Goal: Task Accomplishment & Management: Manage account settings

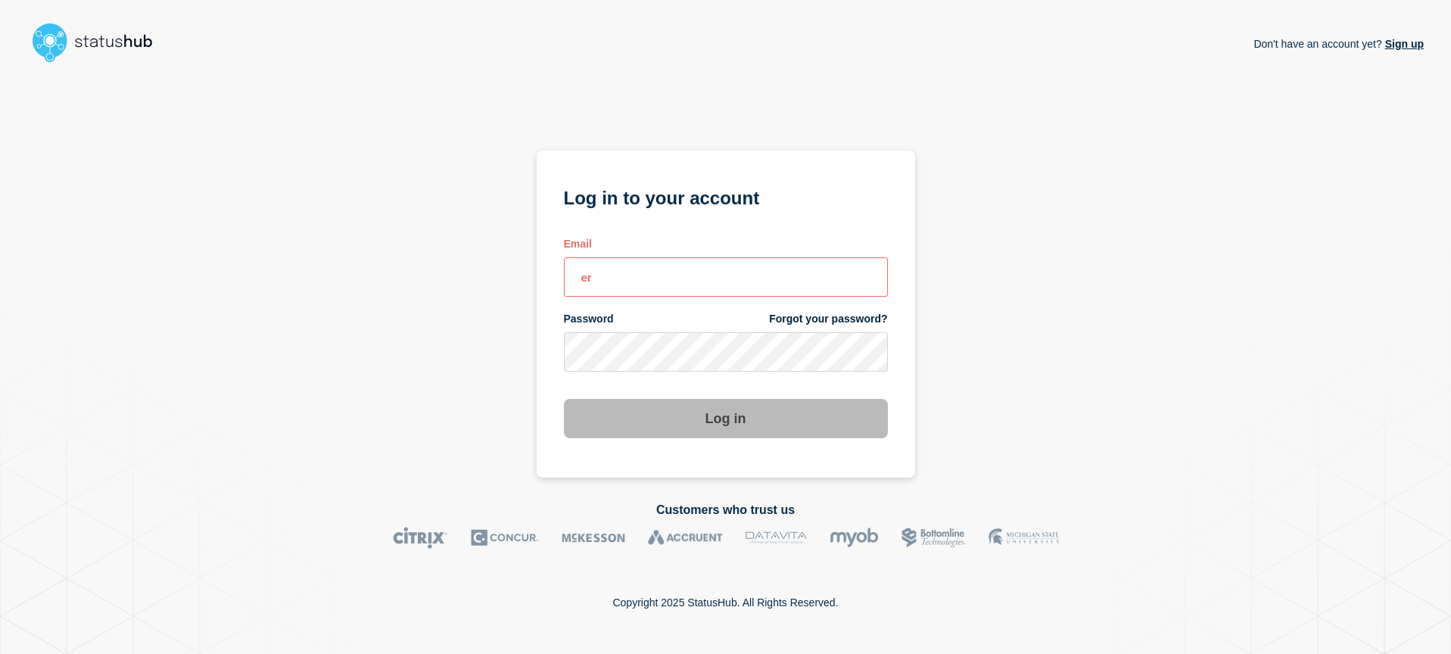
type input "e"
type input "[EMAIL_ADDRESS][DOMAIN_NAME]"
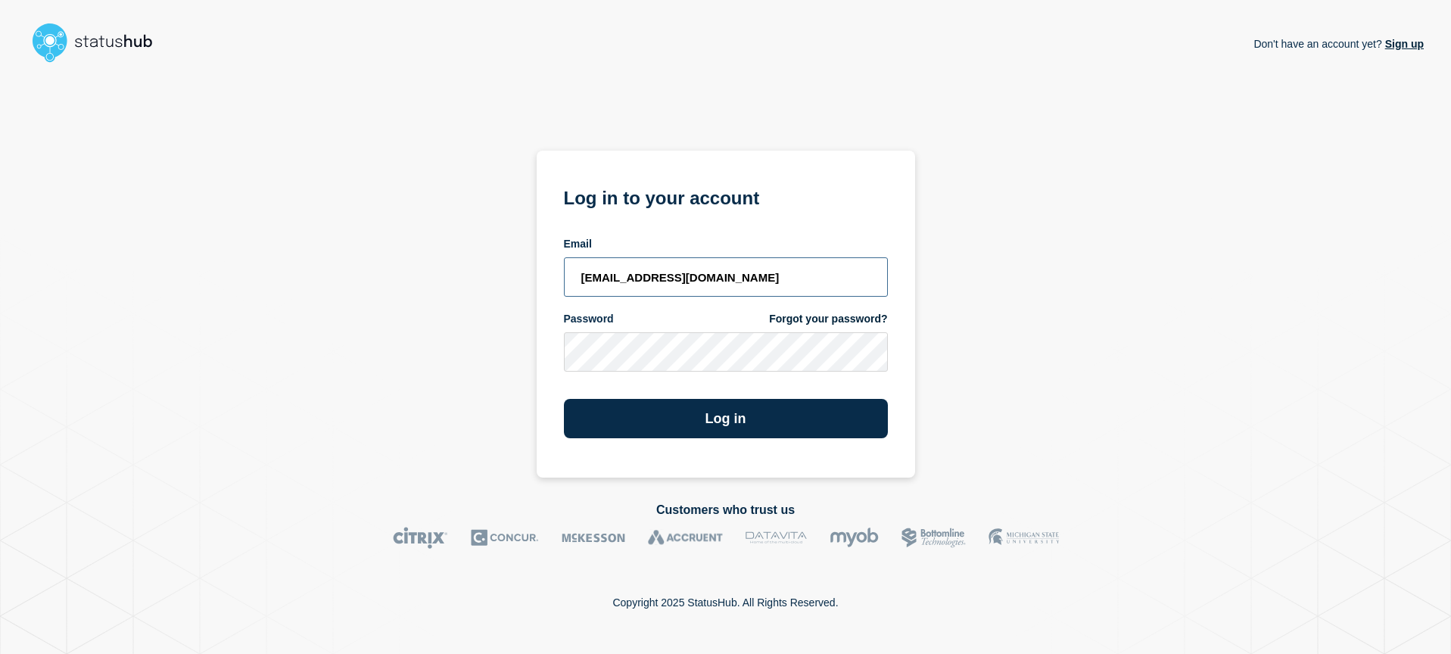
click at [564, 399] on button "Log in" at bounding box center [726, 418] width 324 height 39
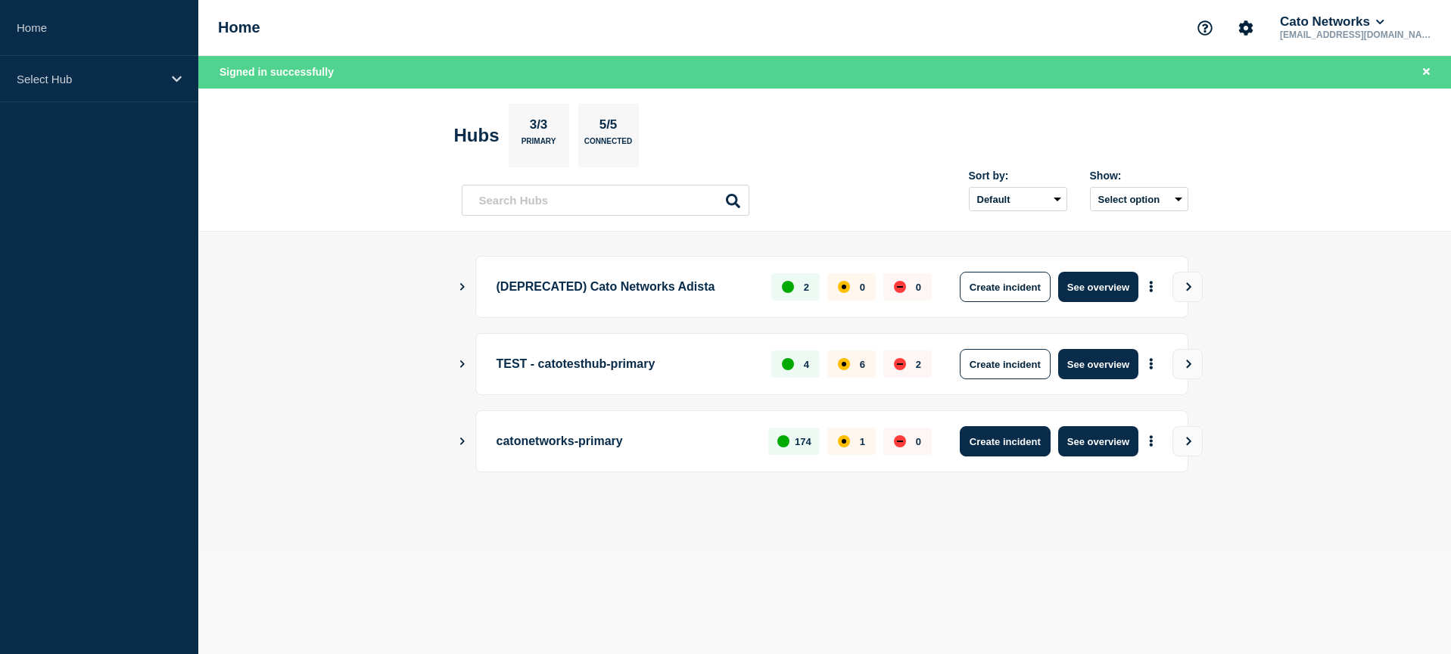
click at [995, 441] on button "Create incident" at bounding box center [1005, 441] width 91 height 30
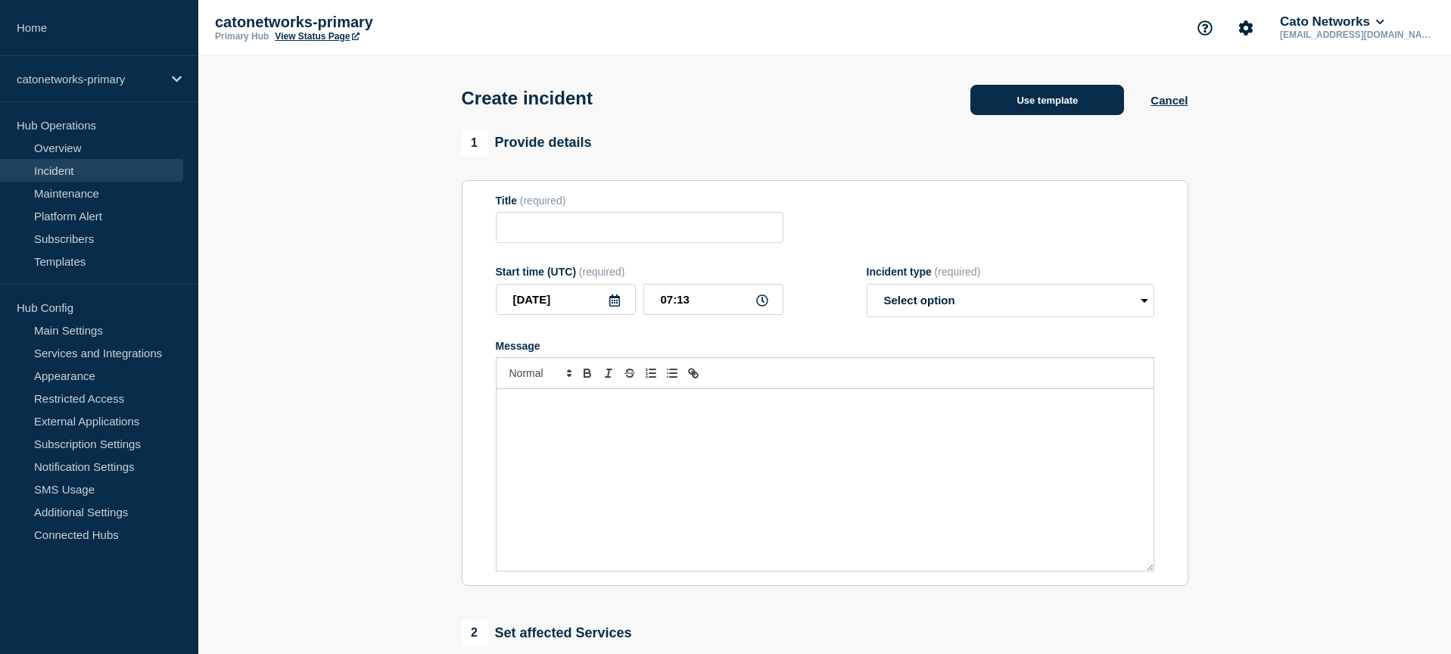
click at [1043, 100] on button "Use template" at bounding box center [1047, 100] width 154 height 30
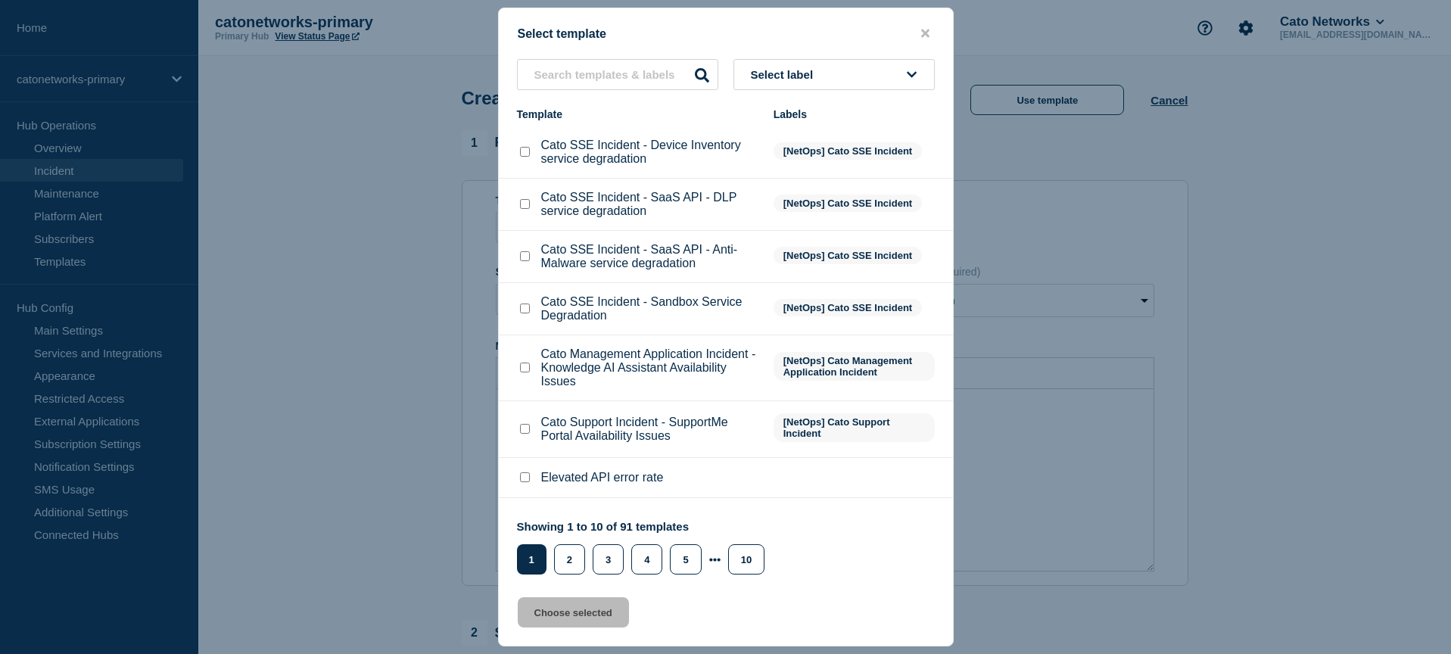
click at [791, 283] on li "Cato SSE Incident - SaaS API - Anti-Malware service degradation [NetOps] Cato S…" at bounding box center [726, 257] width 454 height 52
click at [795, 68] on span "Select label" at bounding box center [785, 74] width 69 height 13
type input "pop"
click at [796, 188] on button "[NetOps] PoP Infrastructure" at bounding box center [834, 188] width 201 height 31
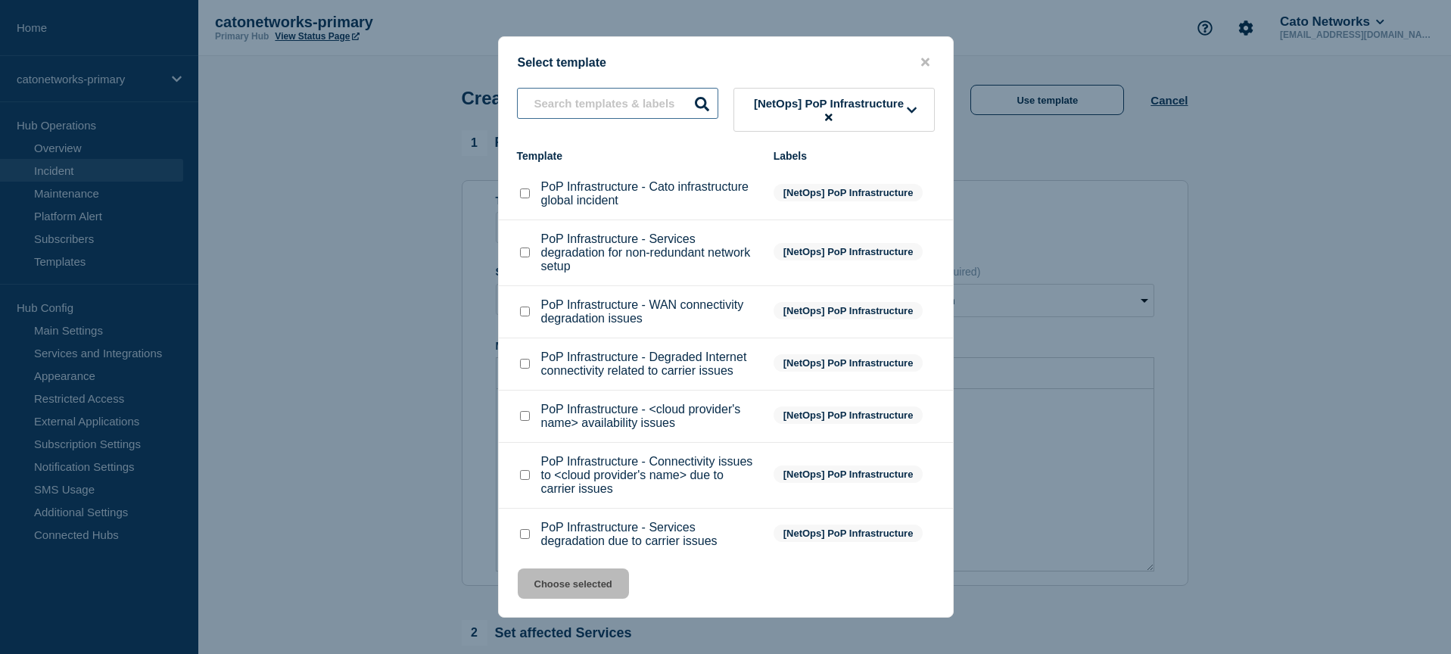
click at [609, 114] on input "text" at bounding box center [617, 103] width 201 height 31
paste input "Services degradation due to carrier issues"
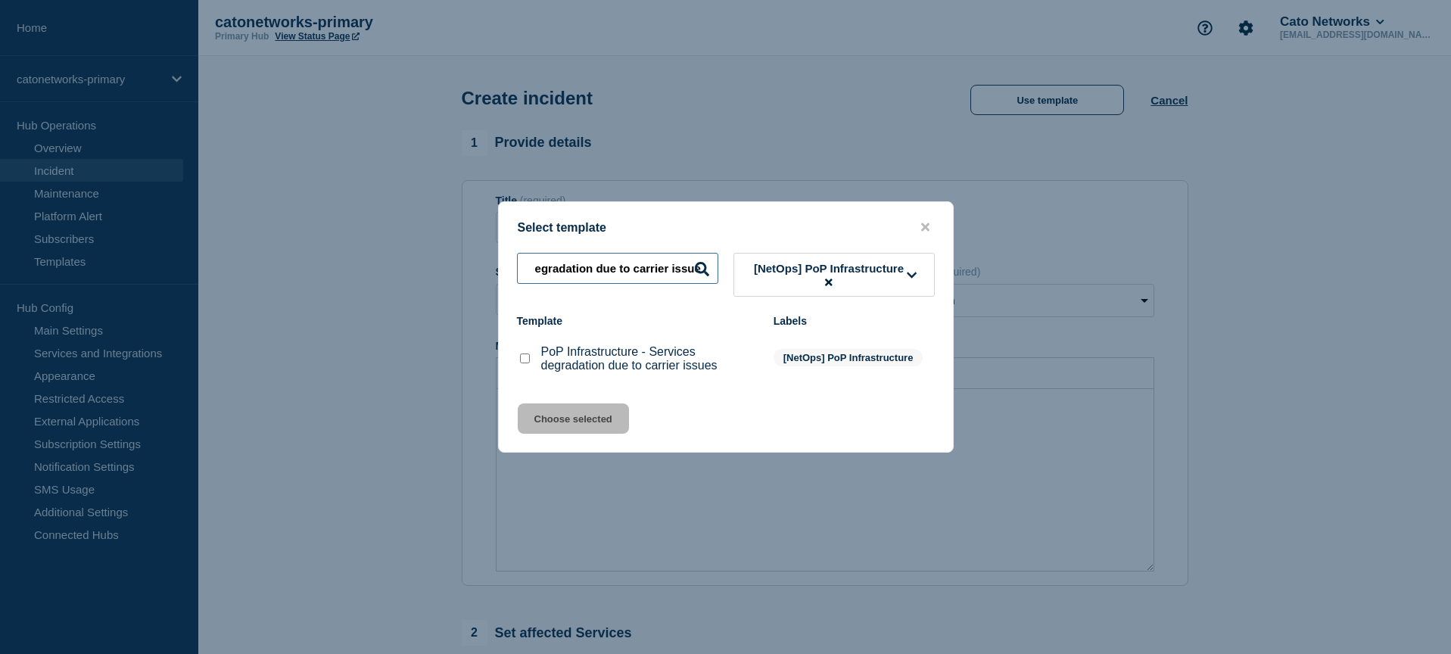
type input "Services degradation due to carrier issues"
click at [522, 363] on div at bounding box center [524, 358] width 15 height 15
click at [525, 363] on input "PoP Infrastructure - Services degradation due to carrier issues checkbox" at bounding box center [525, 359] width 10 height 10
checkbox input "true"
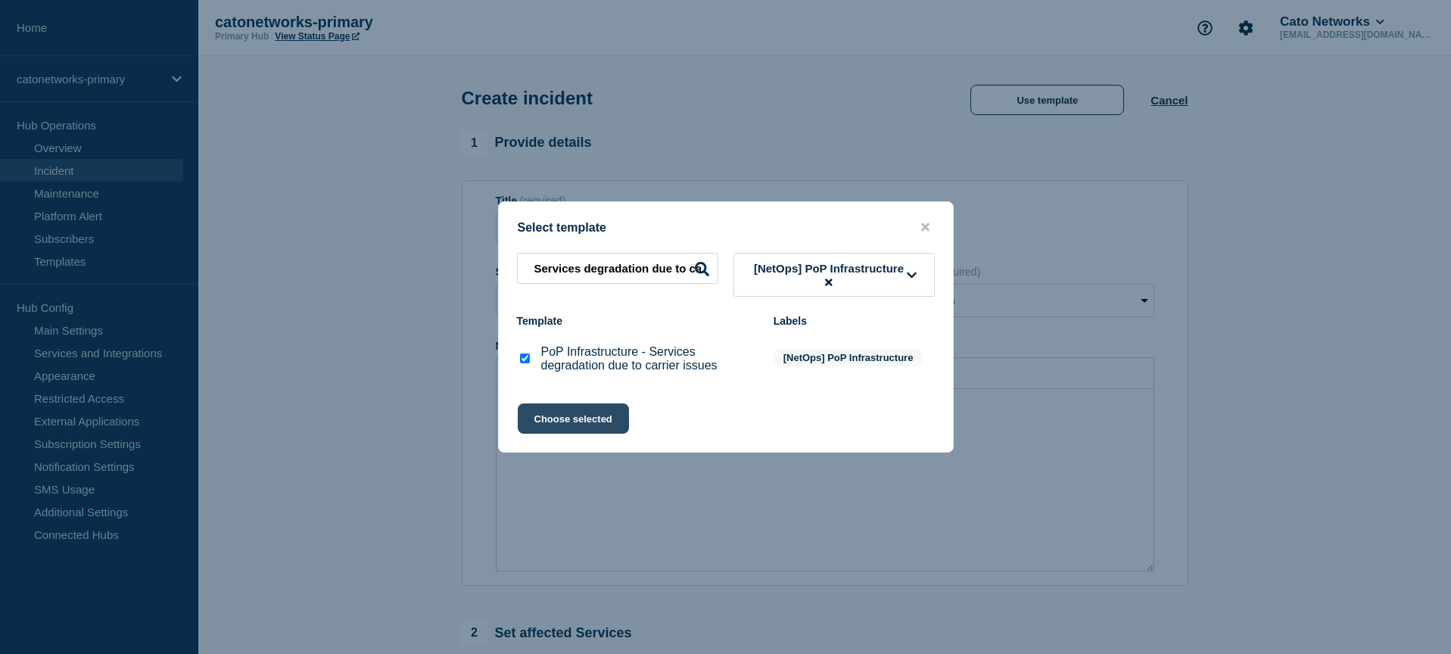
click at [572, 434] on button "Choose selected" at bounding box center [573, 418] width 111 height 30
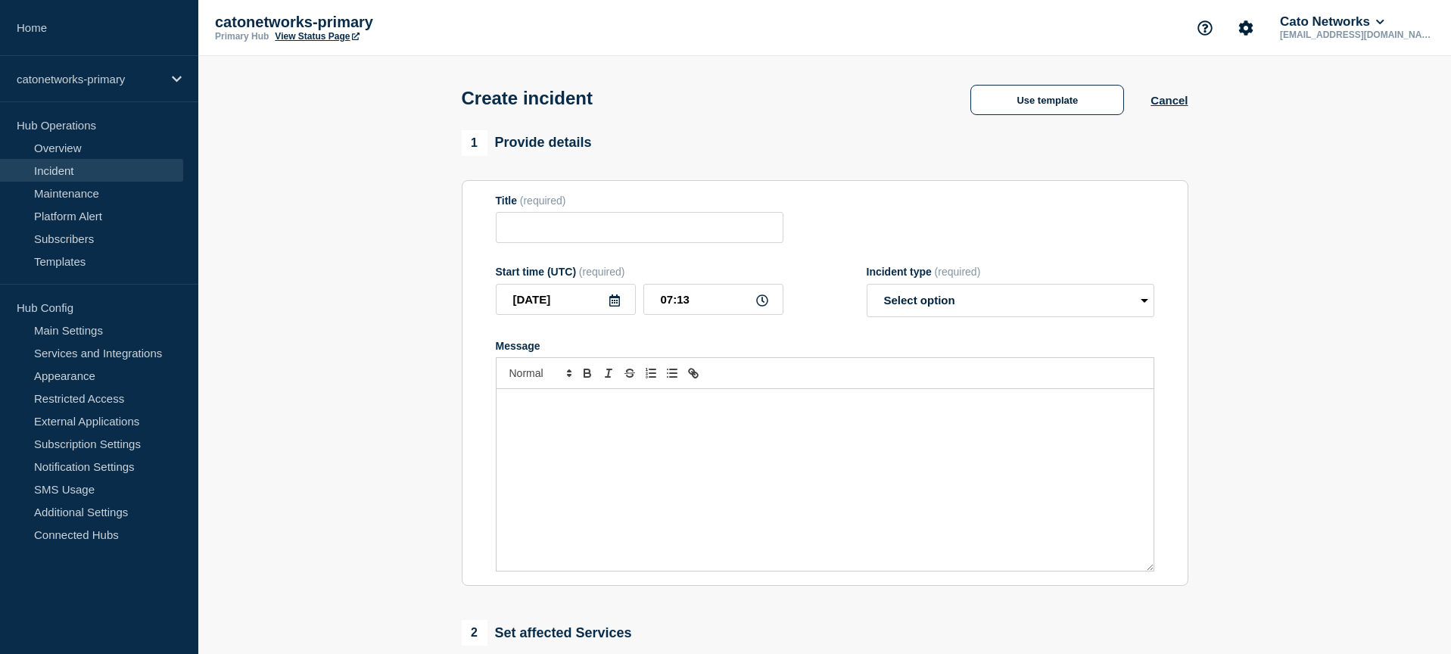
type input "PoP Infrastructure - Services degradation due to carrier issues"
select select "investigating"
radio input "false"
radio input "true"
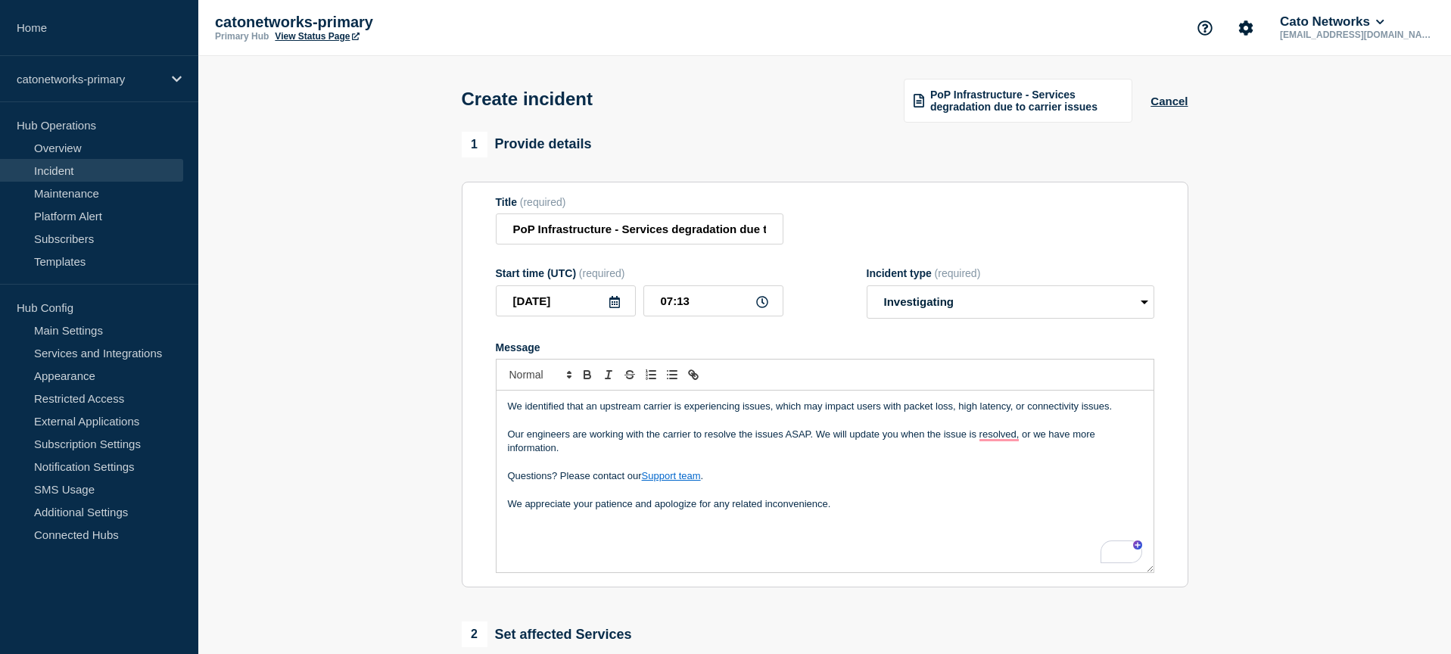
click at [757, 308] on icon at bounding box center [762, 302] width 12 height 12
click at [762, 308] on icon at bounding box center [762, 302] width 12 height 12
click at [665, 314] on input "07:13" at bounding box center [713, 300] width 140 height 31
drag, startPoint x: 665, startPoint y: 314, endPoint x: 684, endPoint y: 329, distance: 24.2
click at [665, 314] on input "07:13" at bounding box center [713, 300] width 140 height 31
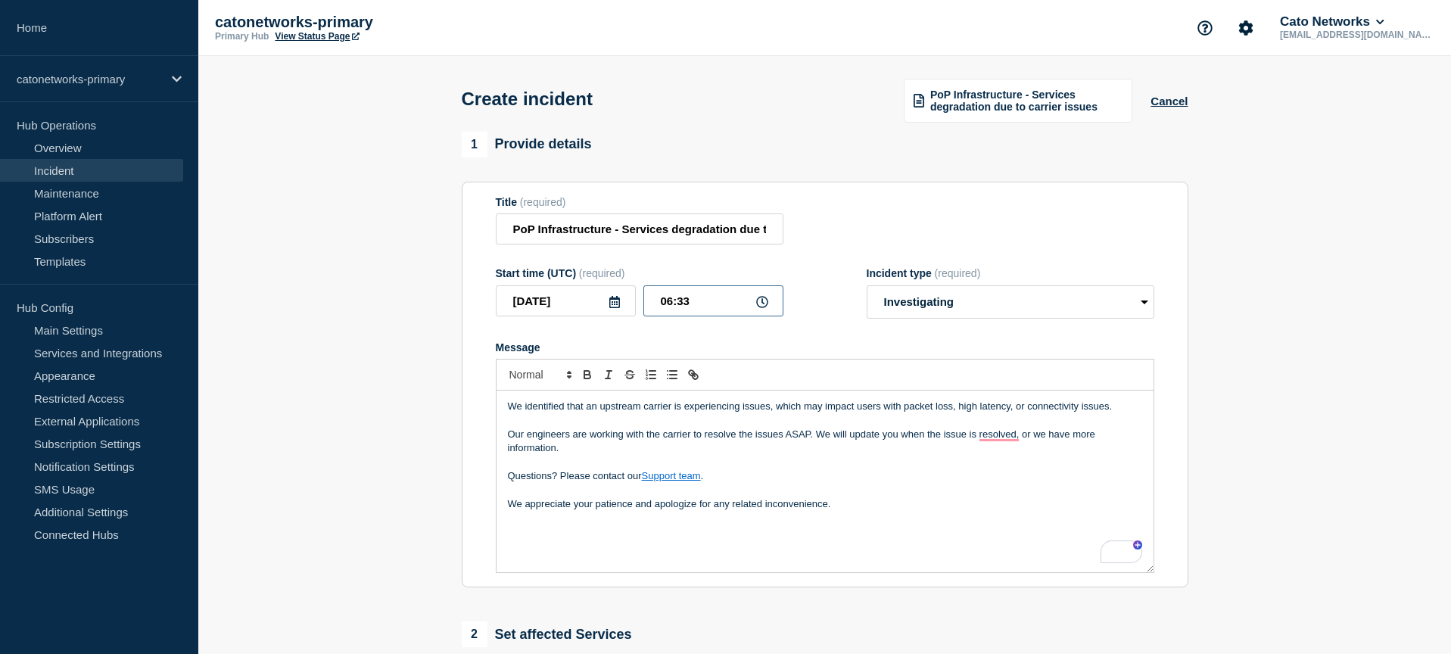
type input "06:35"
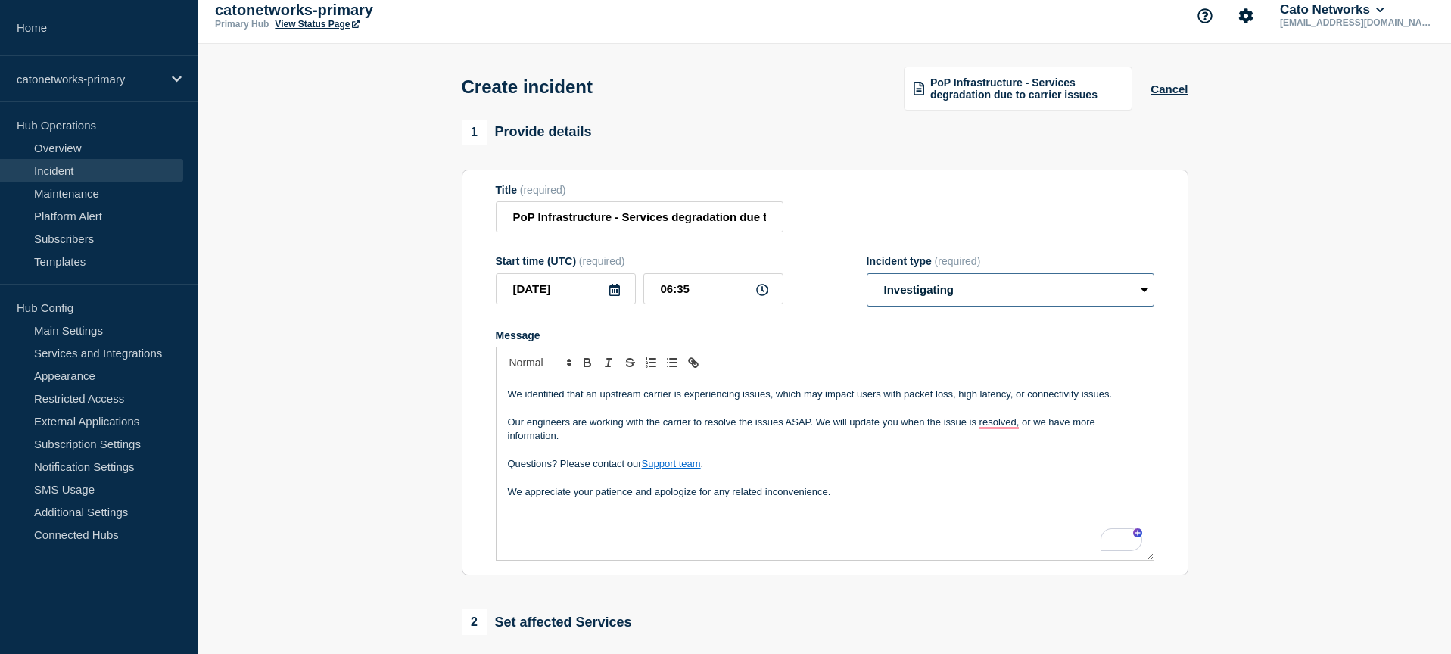
click at [973, 298] on select "Select option Investigating Identified Monitoring" at bounding box center [1011, 289] width 288 height 33
select select "identified"
click at [867, 284] on select "Select option Investigating Identified Monitoring" at bounding box center [1011, 289] width 288 height 33
click at [911, 223] on div "Title (required) PoP Infrastructure - Services degradation due to carrier issues" at bounding box center [825, 208] width 659 height 49
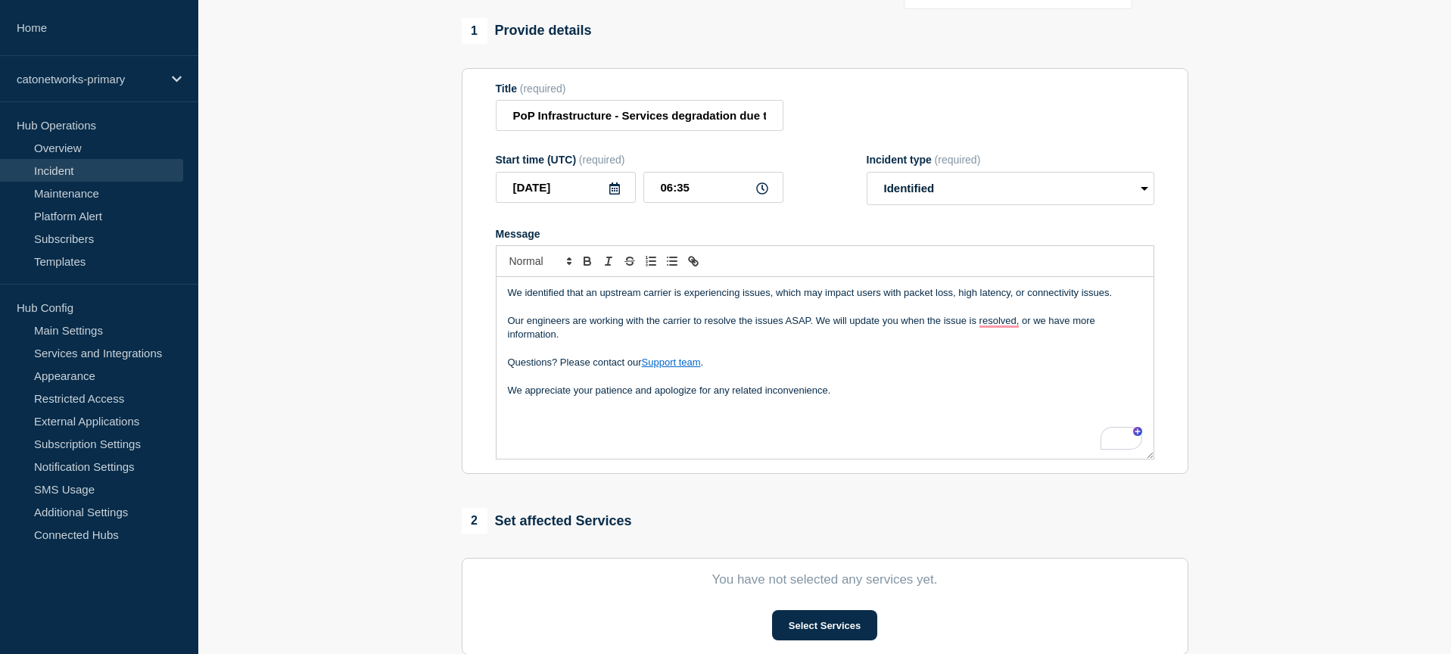
scroll to position [115, 0]
click at [856, 396] on p "We appreciate your patience and apologize for any related inconvenience." at bounding box center [825, 389] width 634 height 14
drag, startPoint x: 607, startPoint y: 428, endPoint x: 636, endPoint y: 428, distance: 28.8
click at [537, 424] on p "[Ref: INCIDNT-7539" at bounding box center [825, 417] width 634 height 14
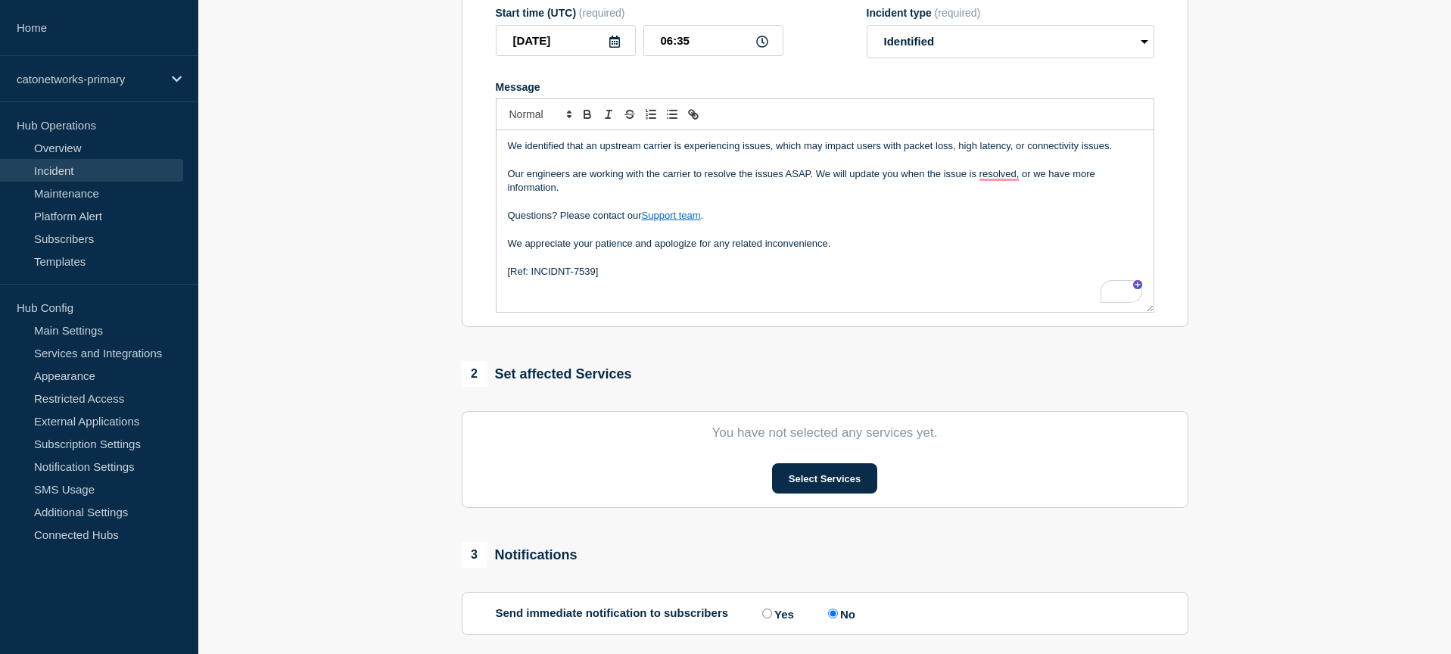
scroll to position [412, 0]
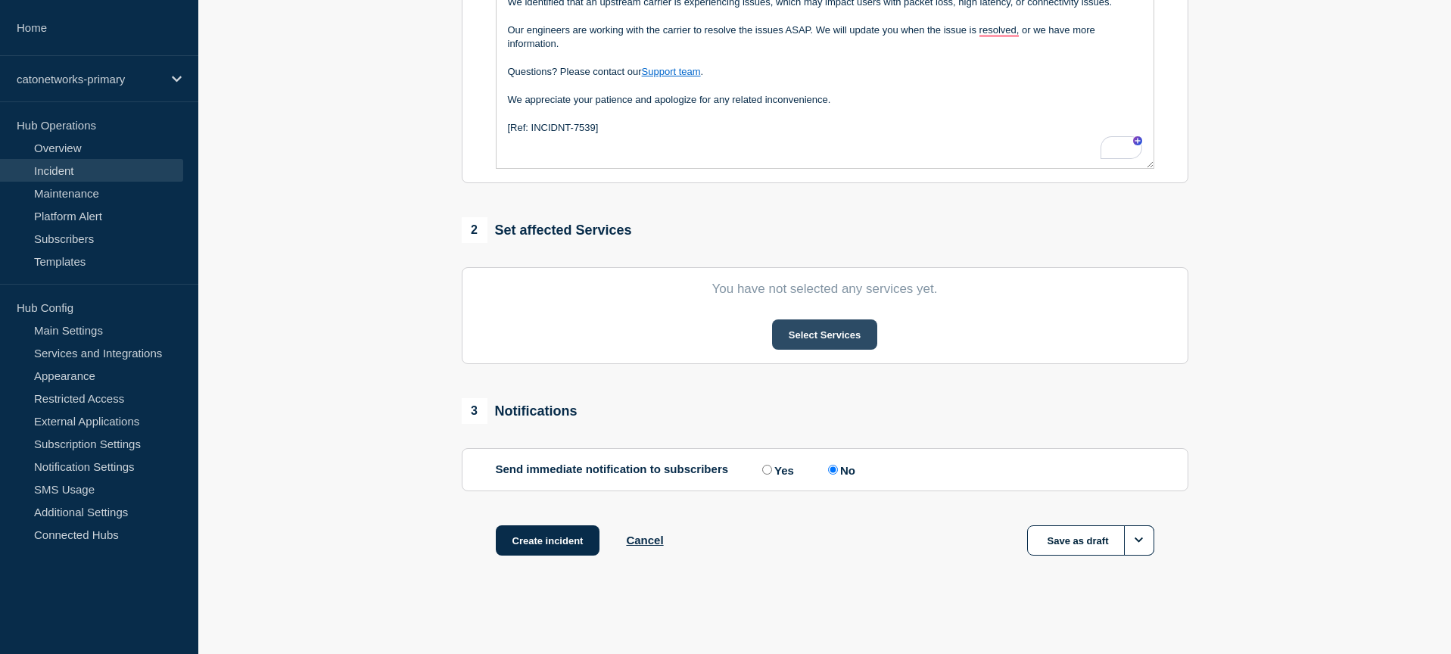
click at [828, 349] on button "Select Services" at bounding box center [824, 334] width 105 height 30
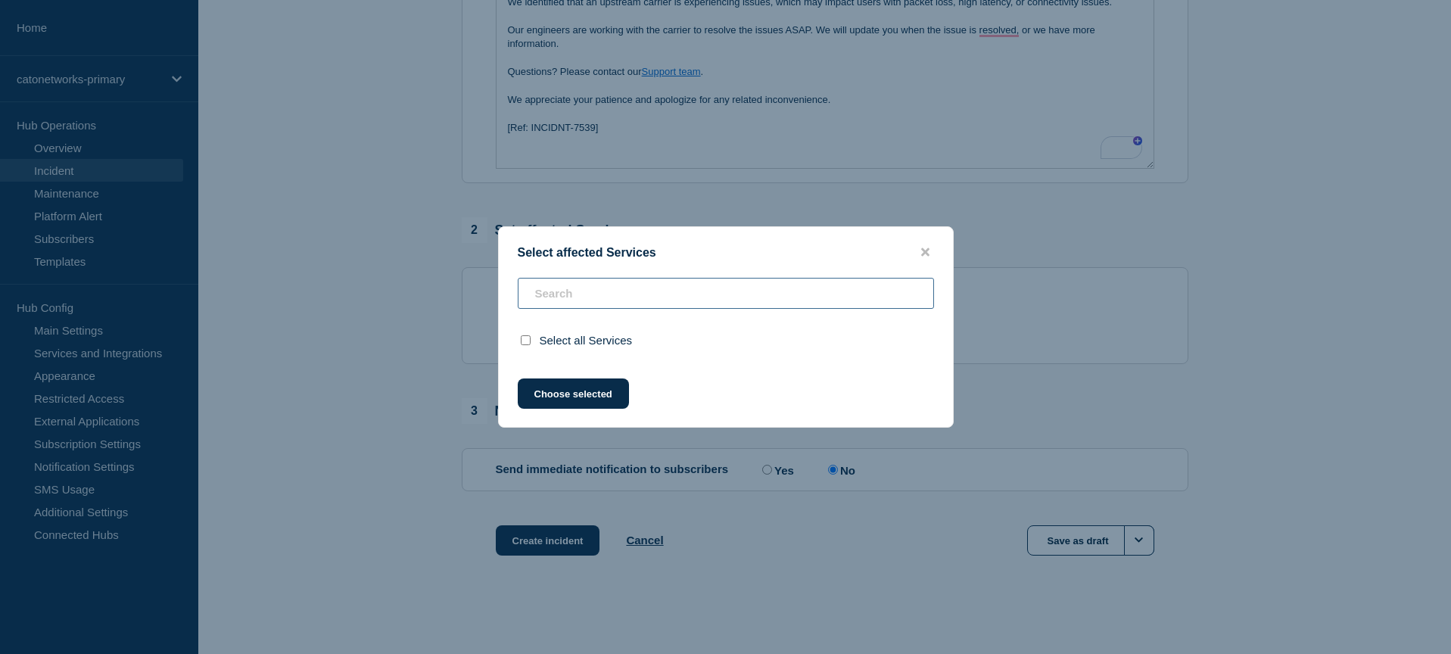
click at [641, 278] on input "text" at bounding box center [726, 293] width 416 height 31
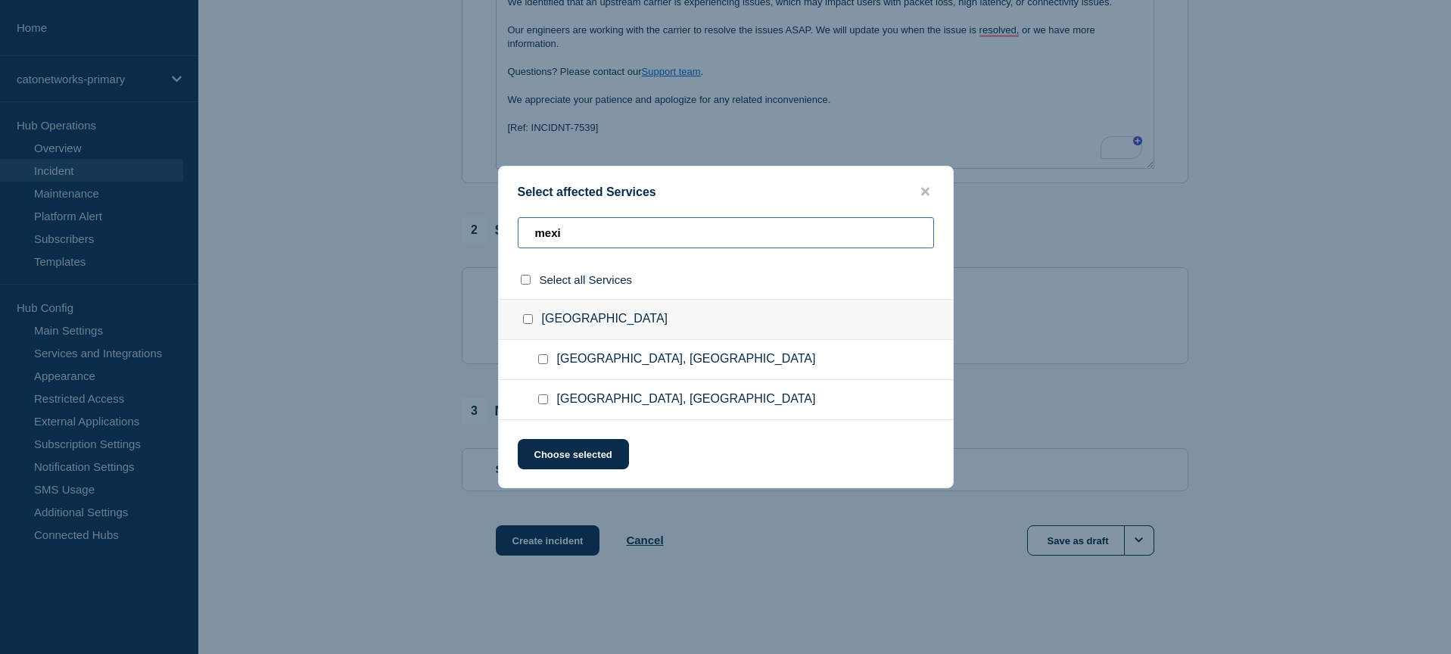
type input "mexi"
click at [540, 364] on input "Monterrey, Mexico checkbox" at bounding box center [543, 359] width 10 height 10
checkbox input "true"
click at [569, 461] on button "Choose selected" at bounding box center [573, 454] width 111 height 30
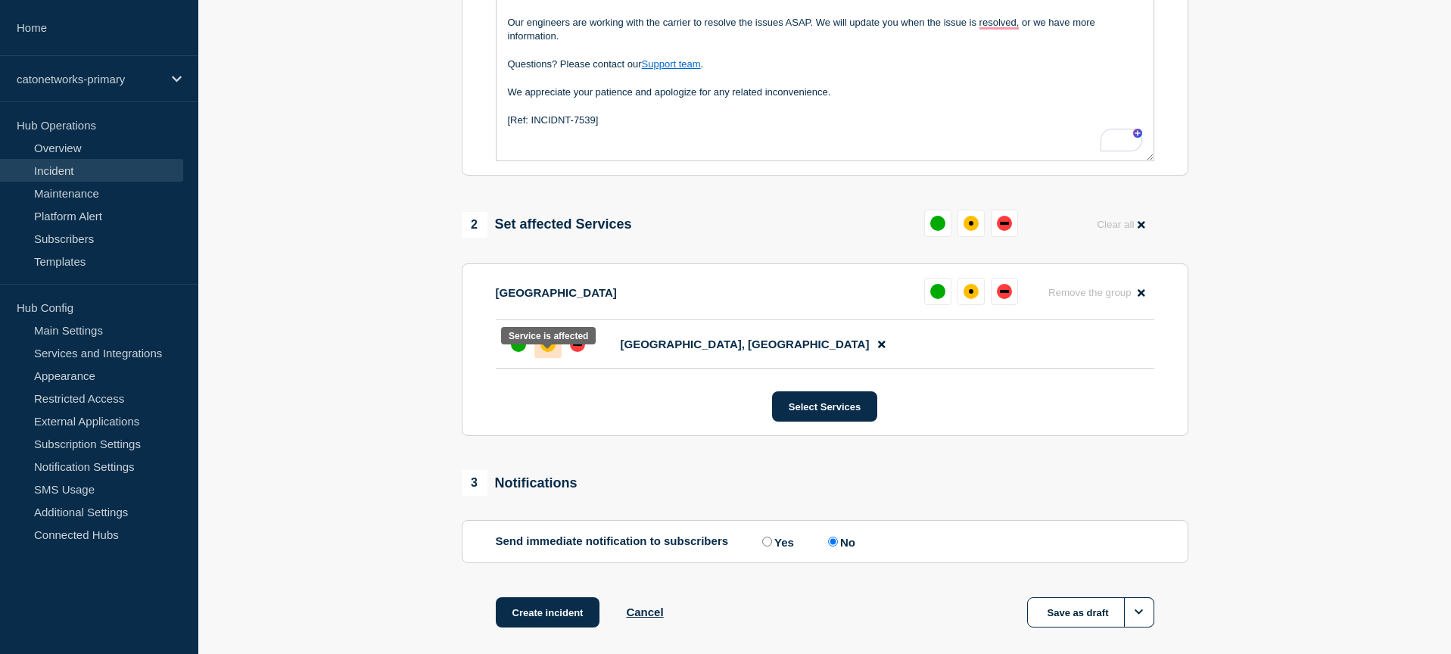
click at [542, 352] on div "affected" at bounding box center [548, 344] width 15 height 15
click at [834, 417] on button "Select Services" at bounding box center [824, 406] width 105 height 30
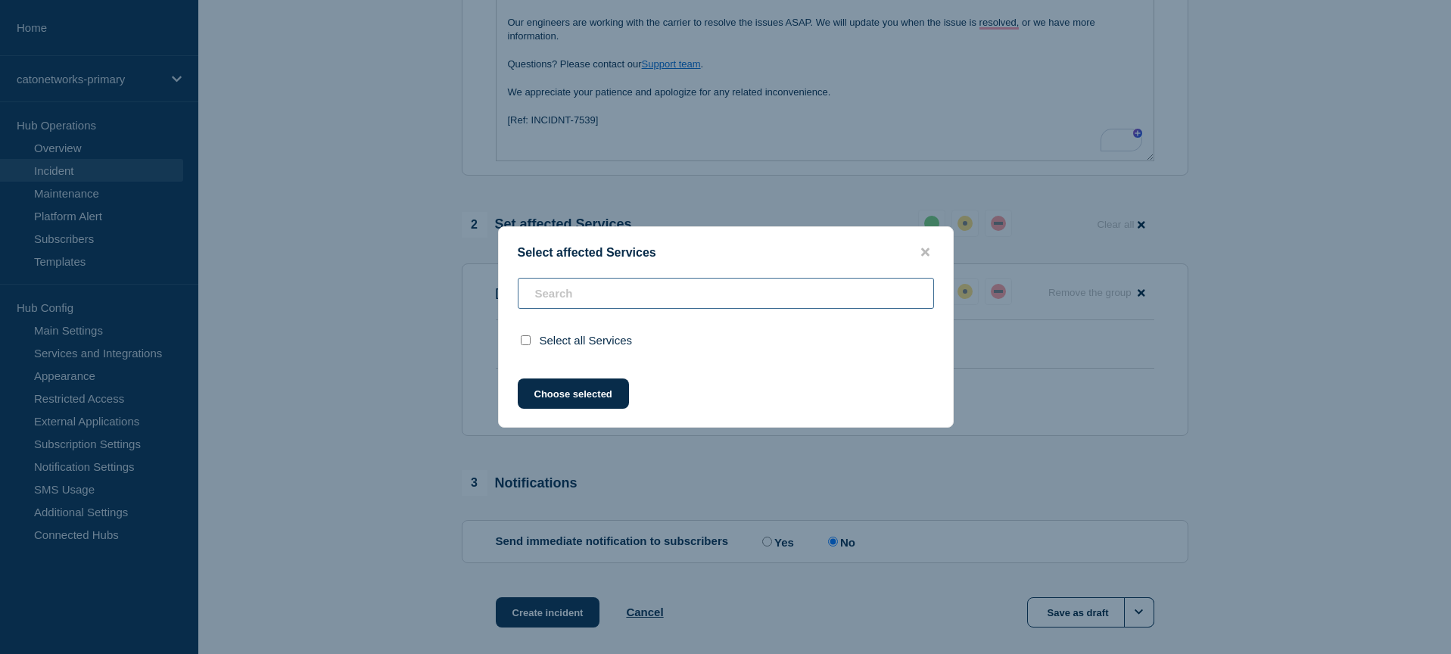
click at [619, 288] on div "Select all Services" at bounding box center [726, 319] width 454 height 82
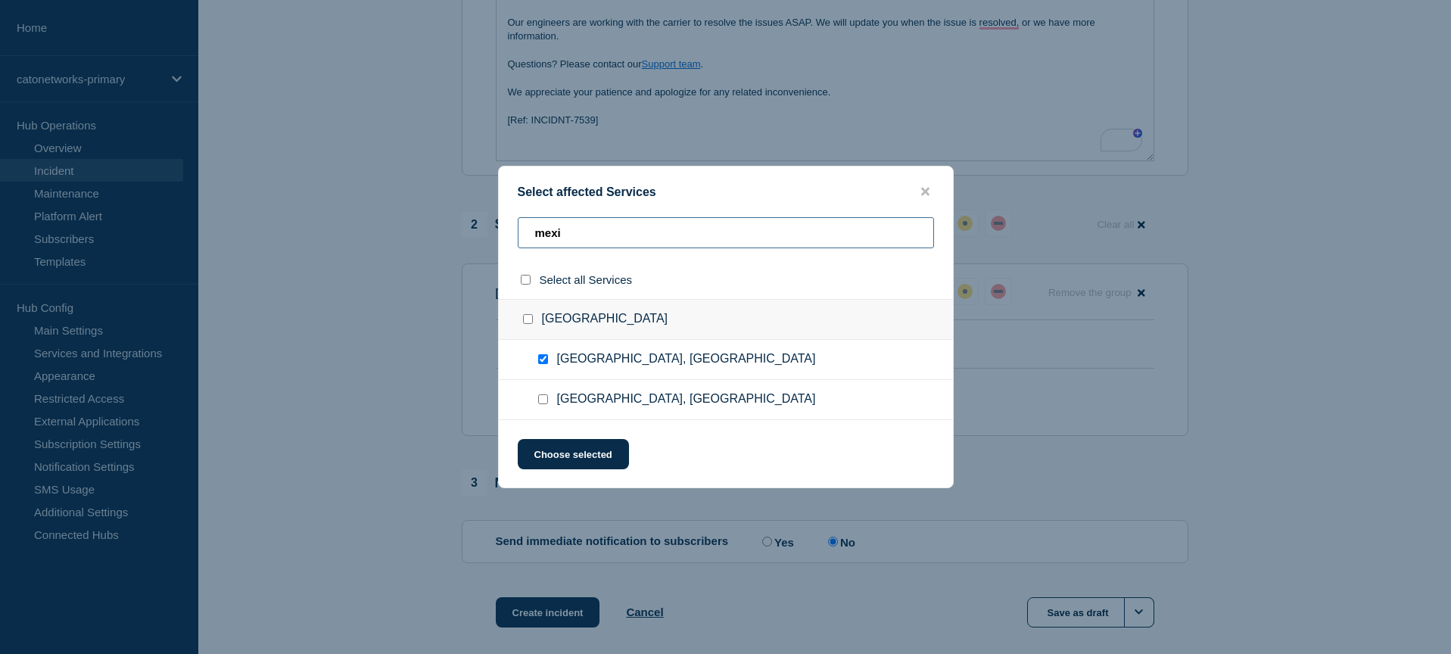
type input "mexi"
click at [541, 403] on input "Mexico City, Mexico checkbox" at bounding box center [543, 399] width 10 height 10
checkbox input "true"
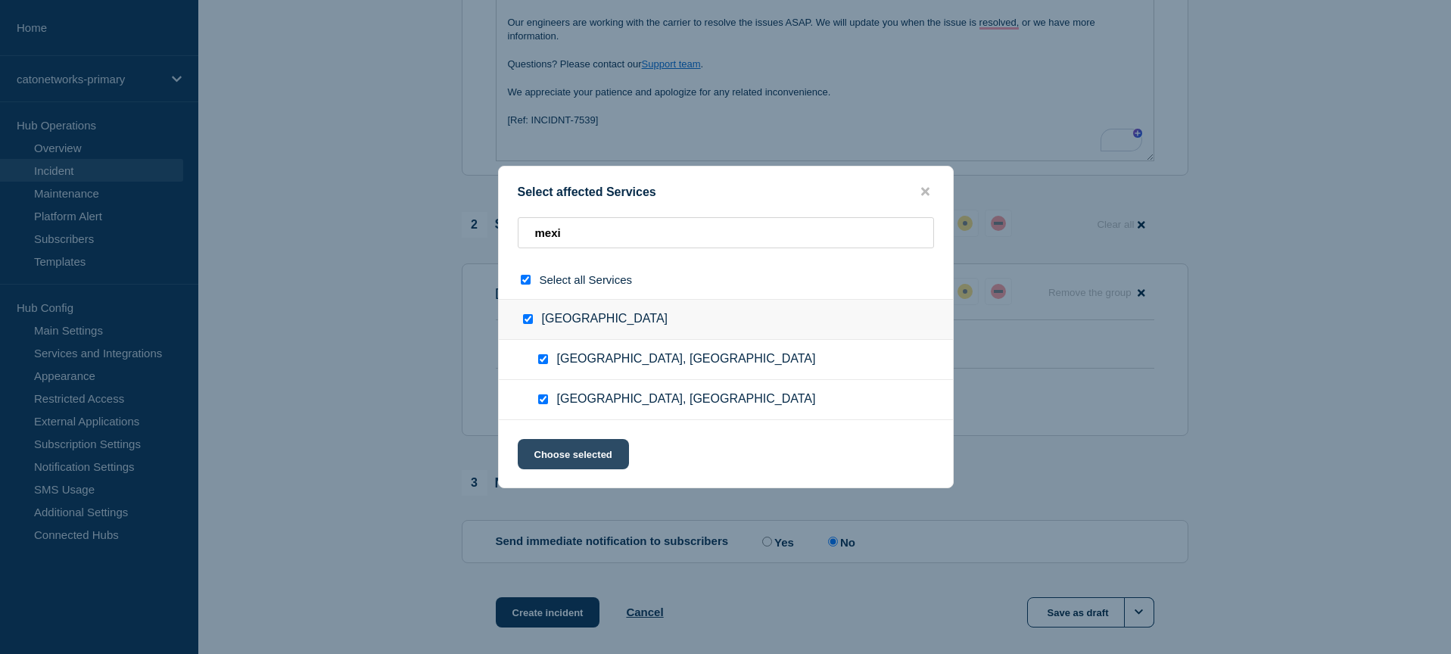
click at [560, 451] on button "Choose selected" at bounding box center [573, 454] width 111 height 30
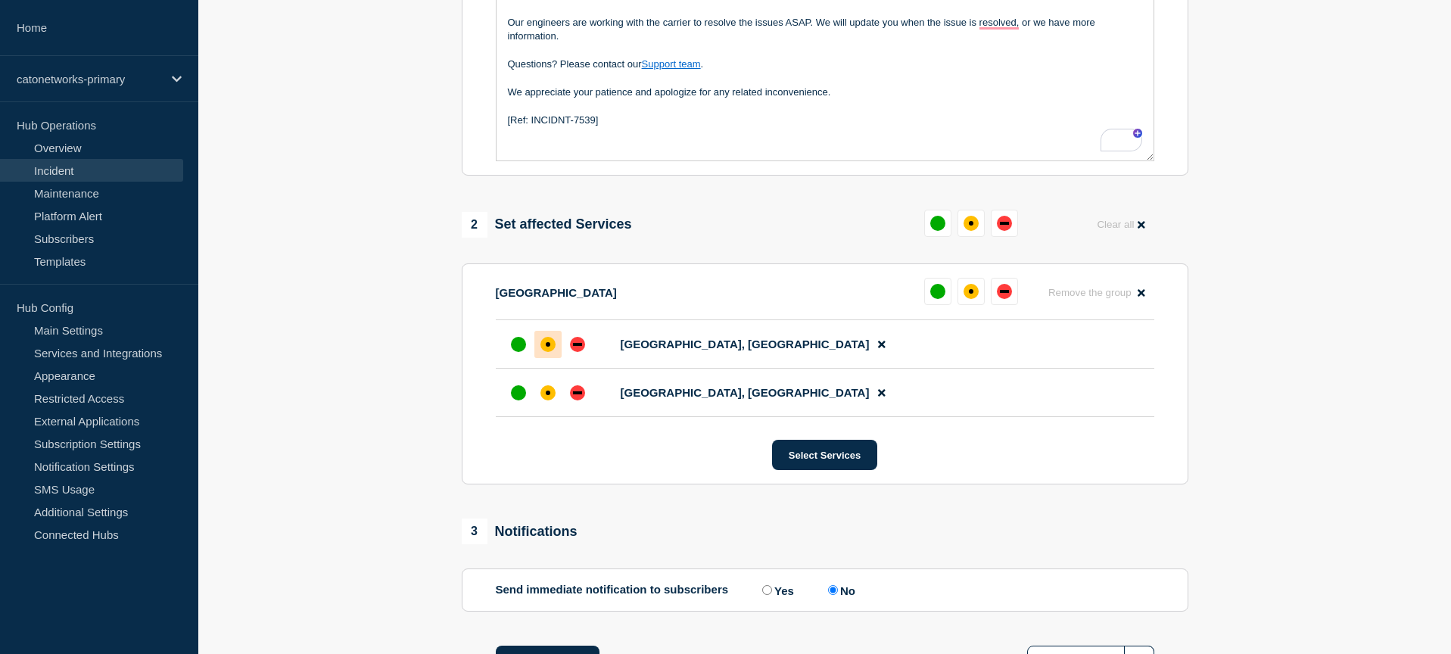
click at [1291, 397] on section "1 Provide details Title (required) PoP Infrastructure - Services degradation du…" at bounding box center [824, 217] width 1253 height 995
click at [548, 400] on div "affected" at bounding box center [548, 392] width 15 height 15
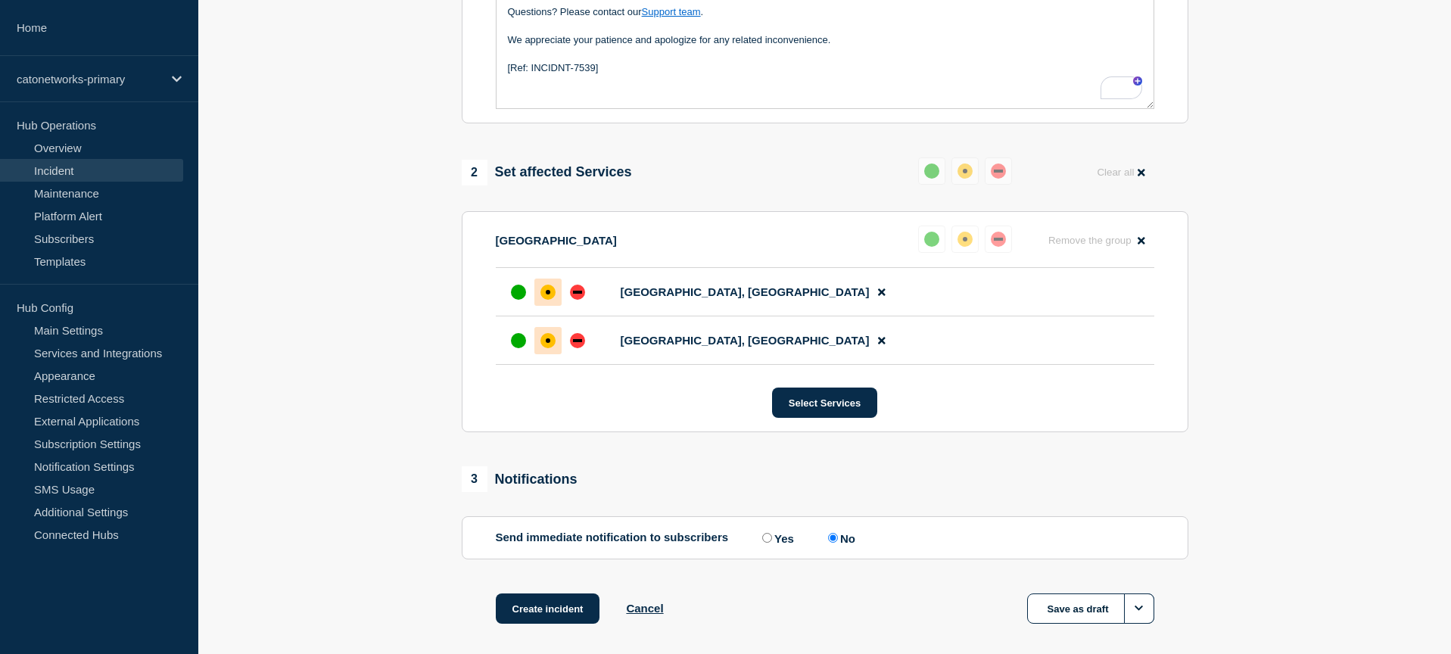
scroll to position [556, 0]
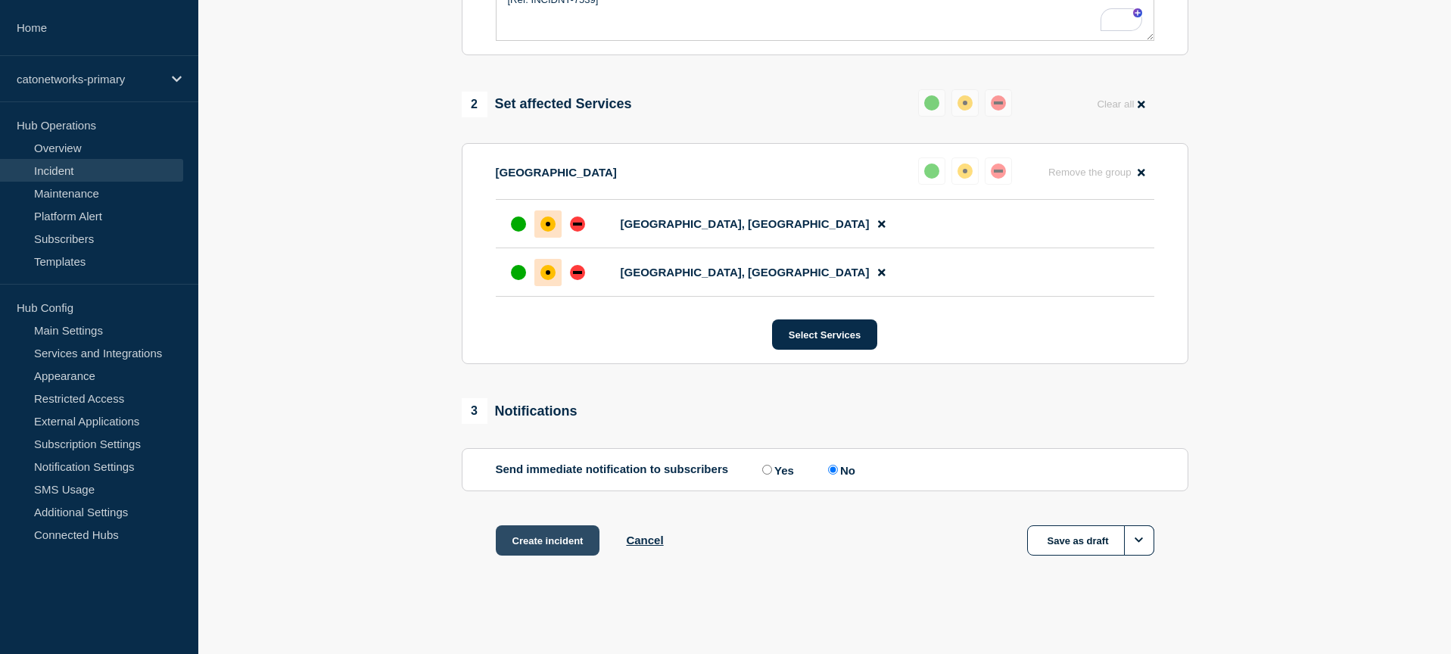
click at [558, 544] on button "Create incident" at bounding box center [548, 540] width 104 height 30
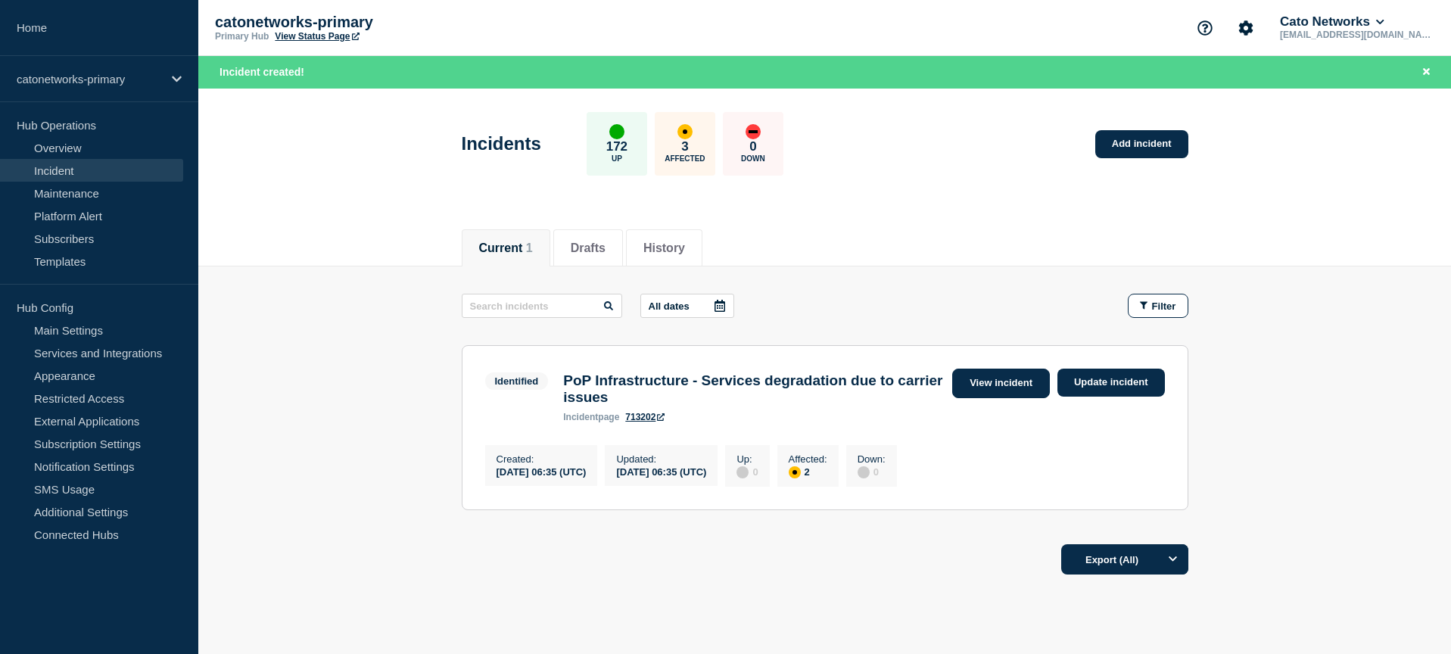
click at [1020, 380] on link "View incident" at bounding box center [1001, 384] width 98 height 30
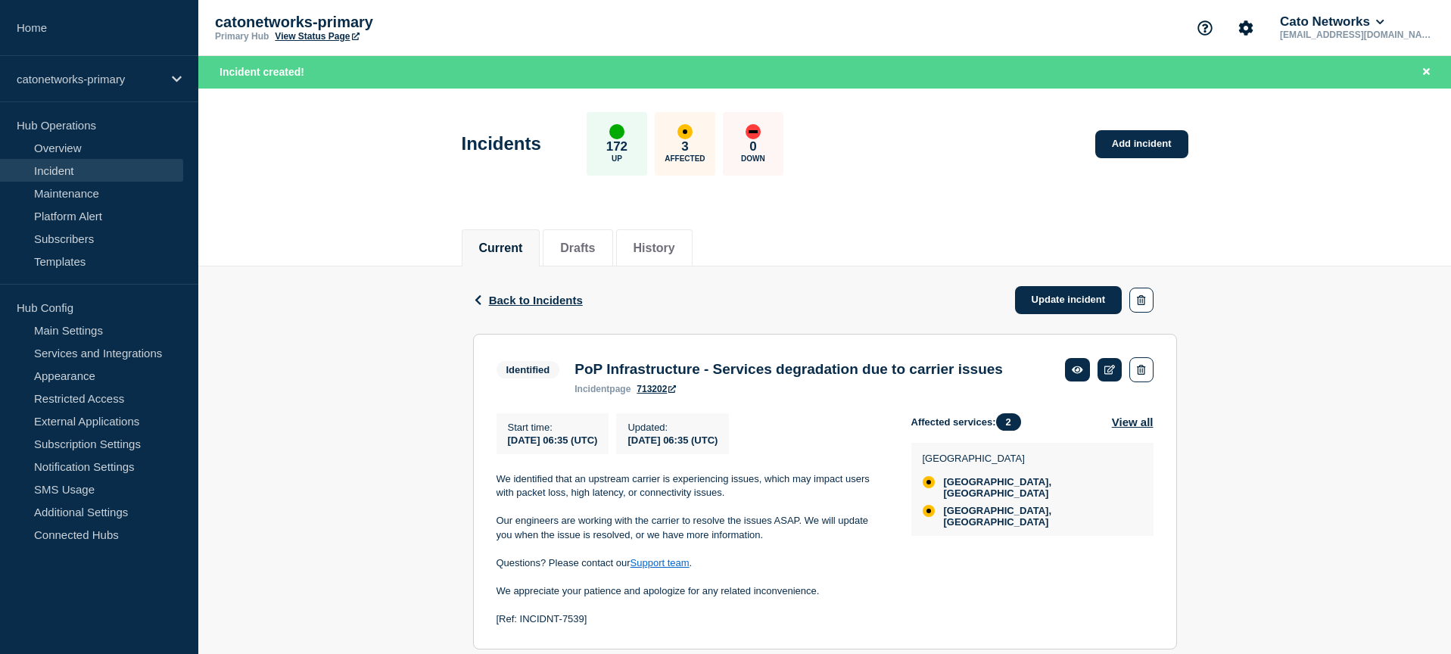
scroll to position [52, 0]
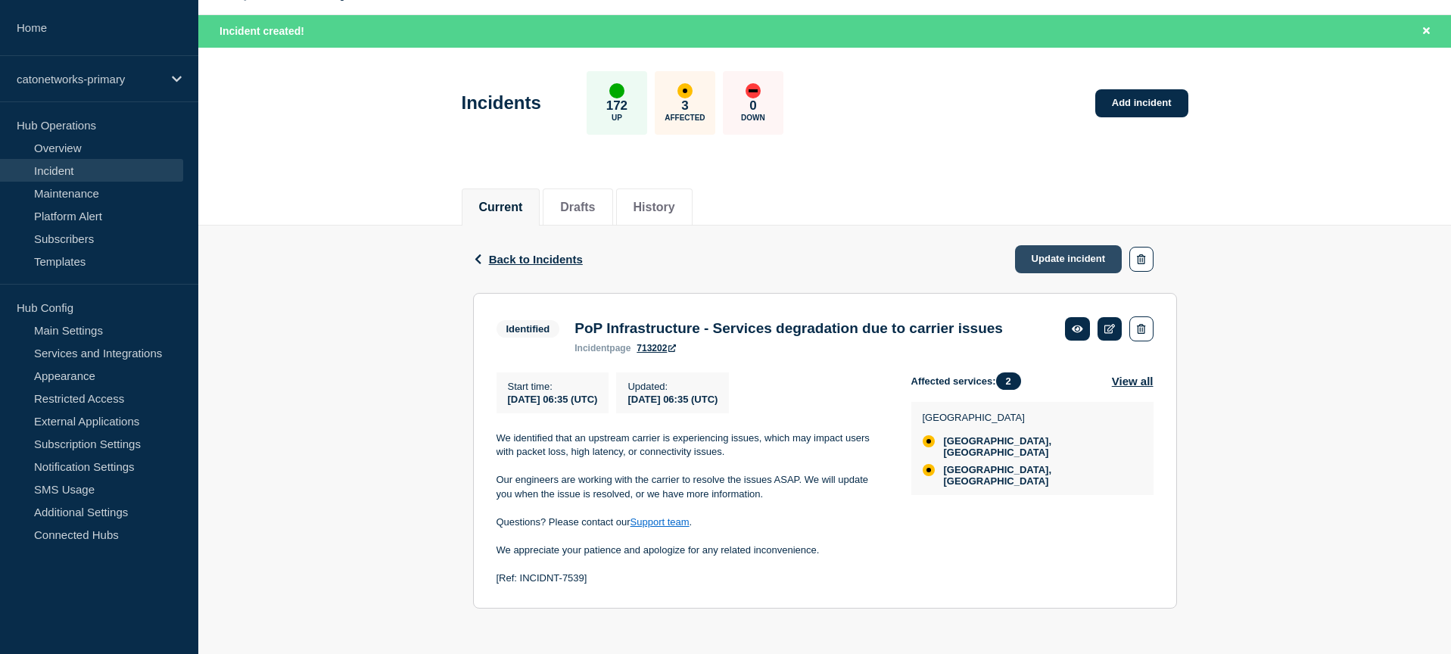
click at [1062, 251] on link "Update incident" at bounding box center [1068, 259] width 107 height 28
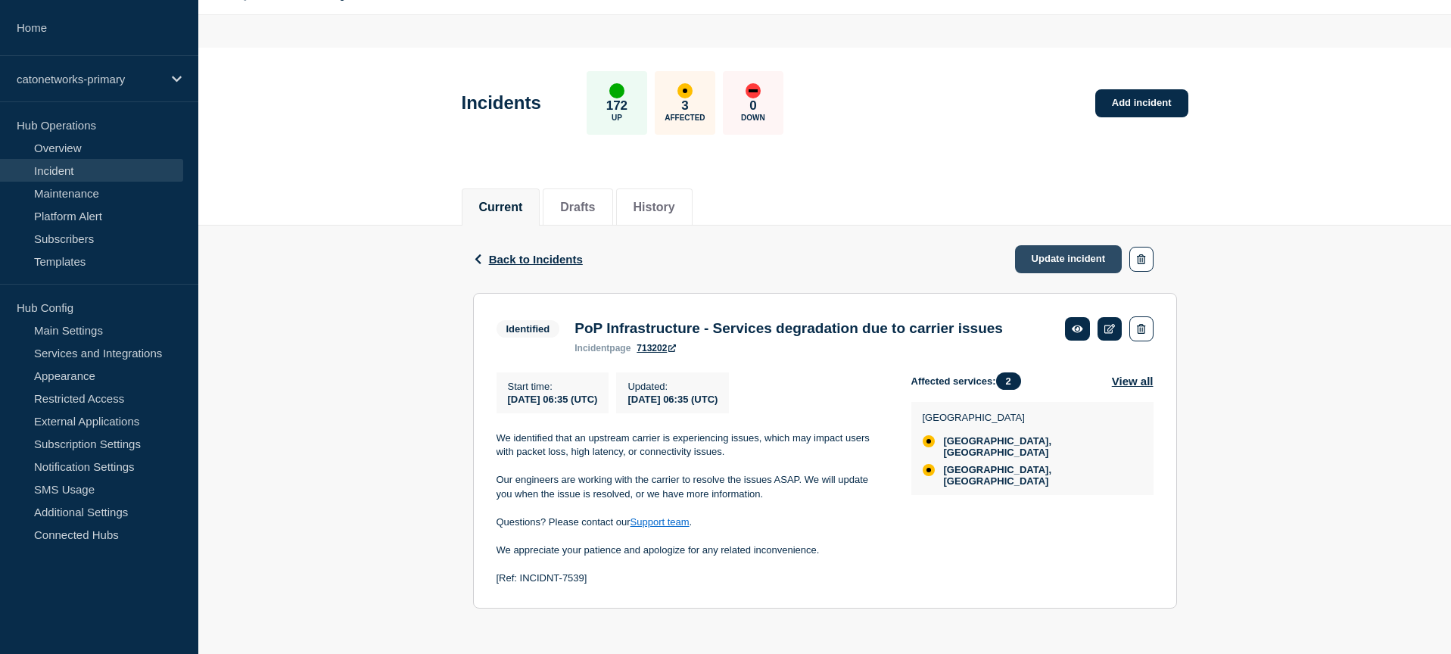
scroll to position [20, 0]
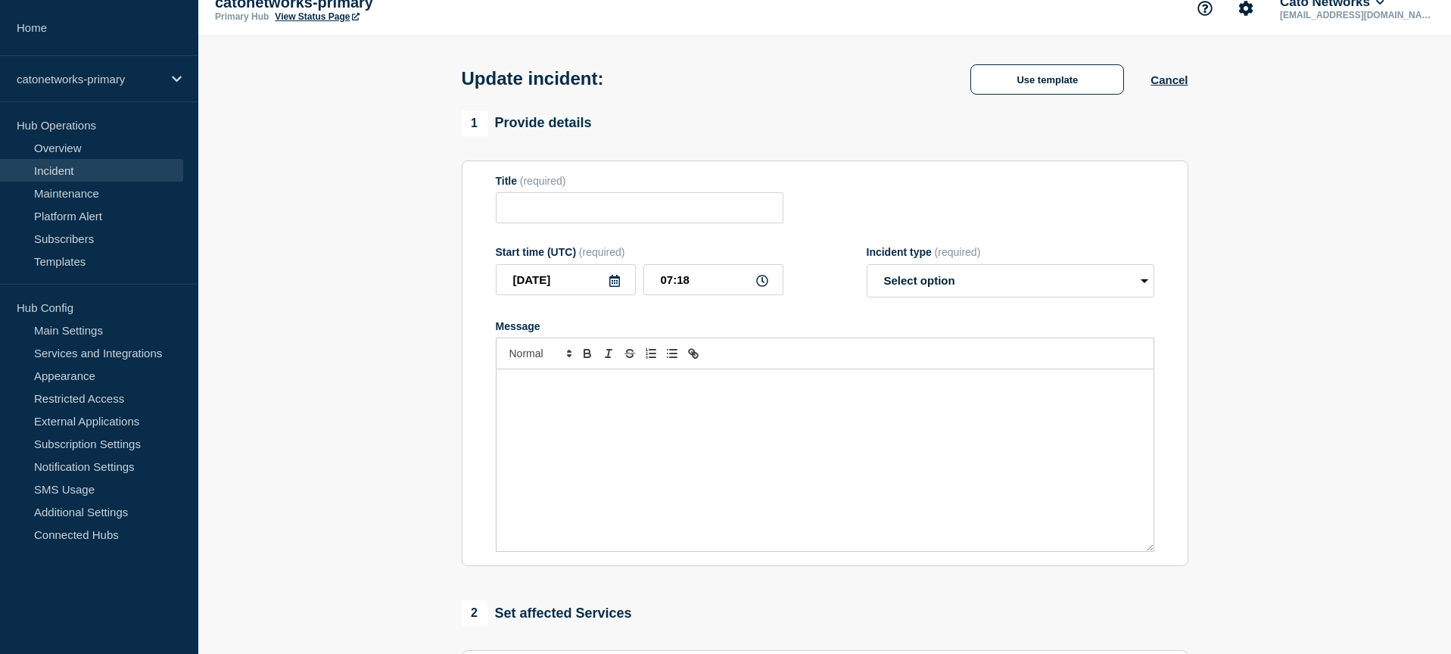
type input "PoP Infrastructure - Services degradation due to carrier issues"
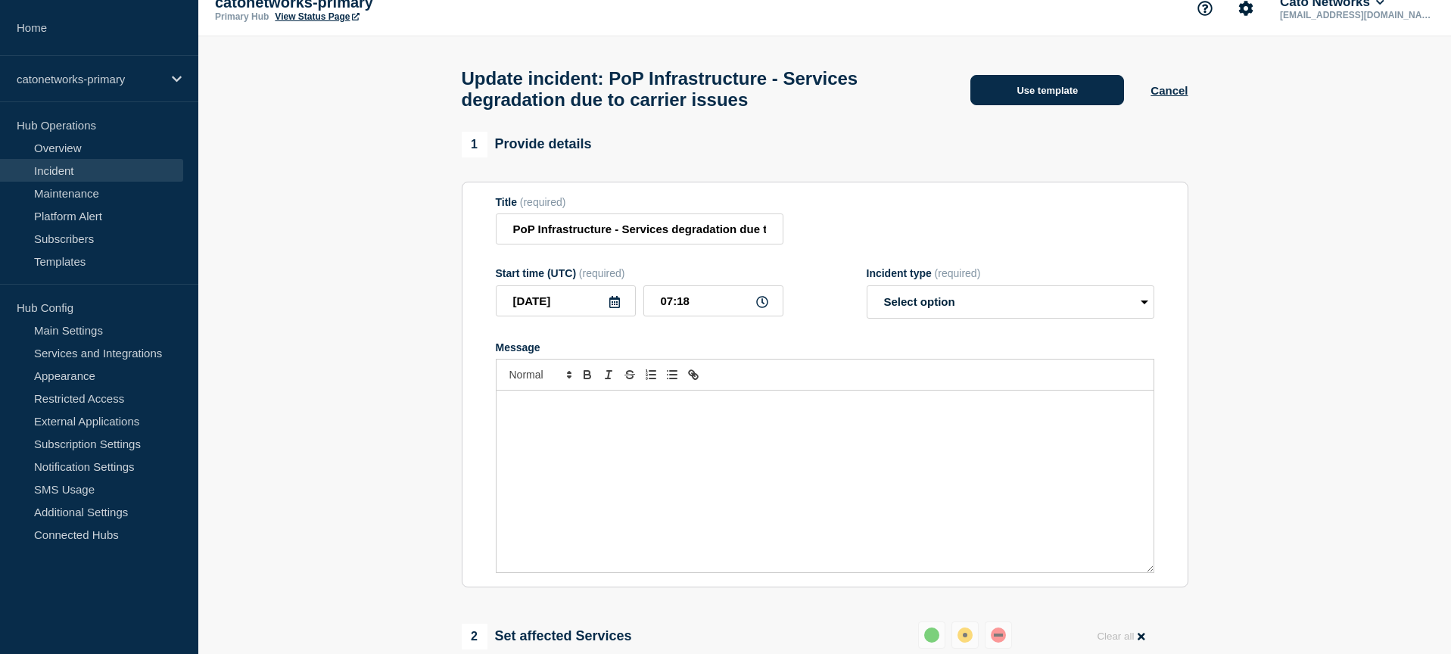
click at [1076, 98] on button "Use template" at bounding box center [1047, 90] width 154 height 30
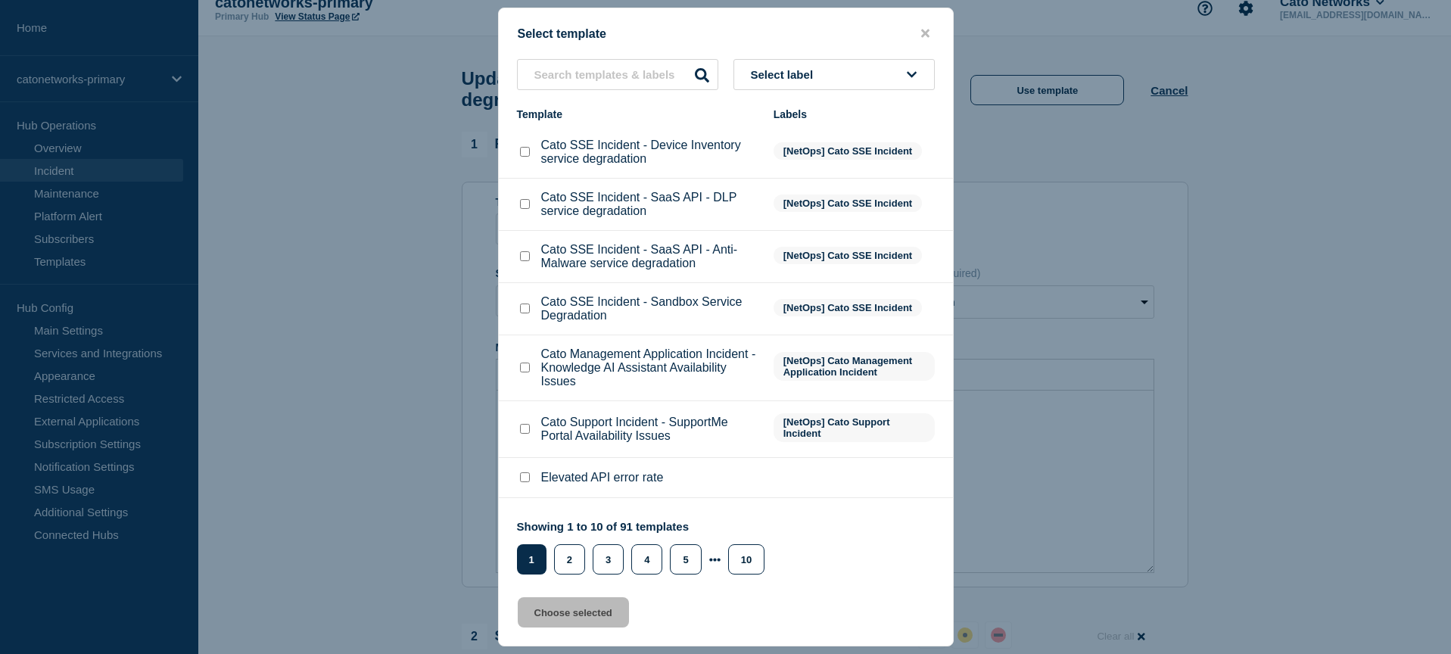
click at [774, 69] on span "Select label" at bounding box center [785, 74] width 69 height 13
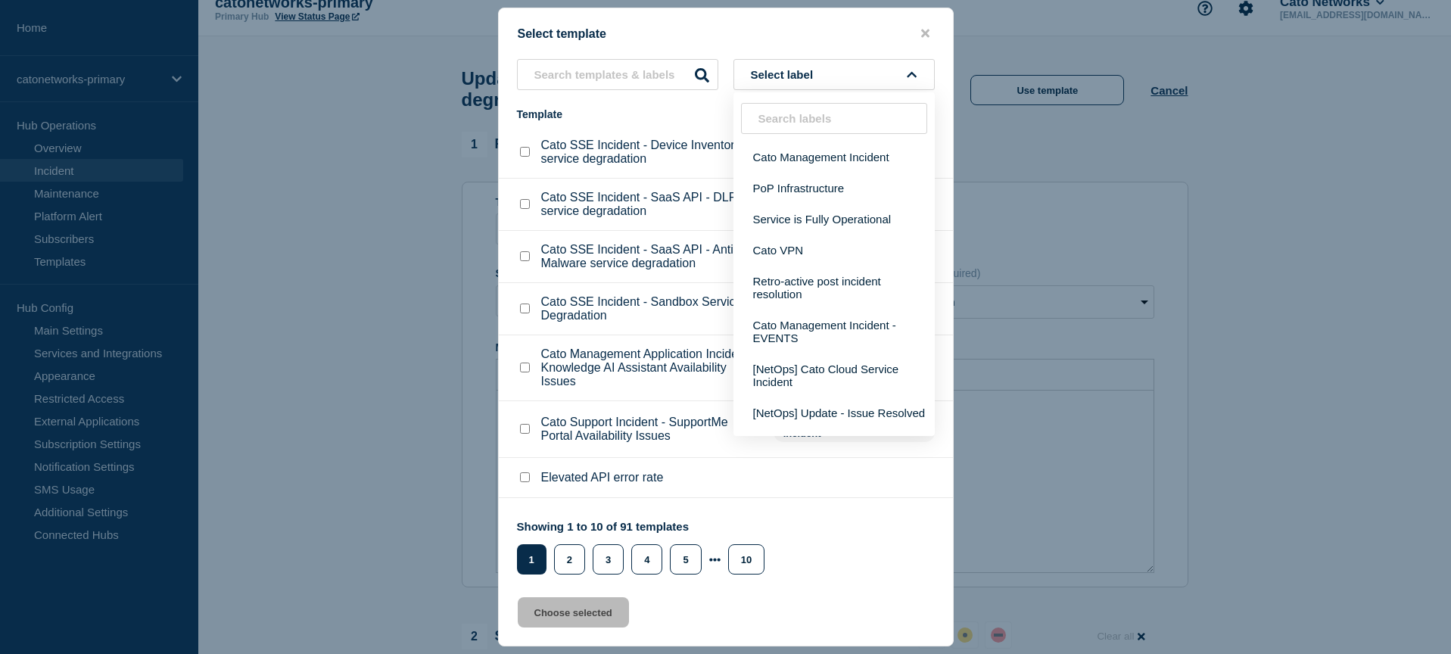
click at [788, 120] on input "text" at bounding box center [834, 118] width 186 height 31
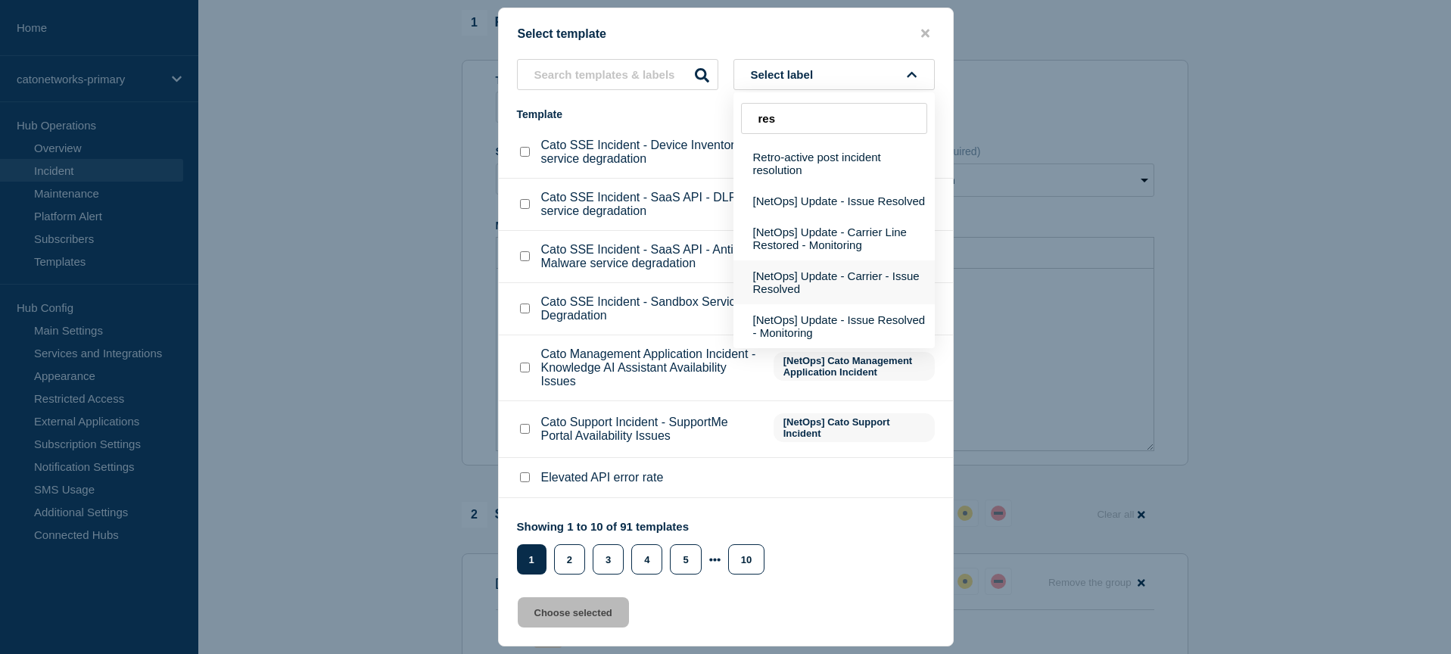
type input "res"
click at [856, 286] on button "[NetOps] Update - Carrier - Issue Resolved" at bounding box center [834, 282] width 201 height 44
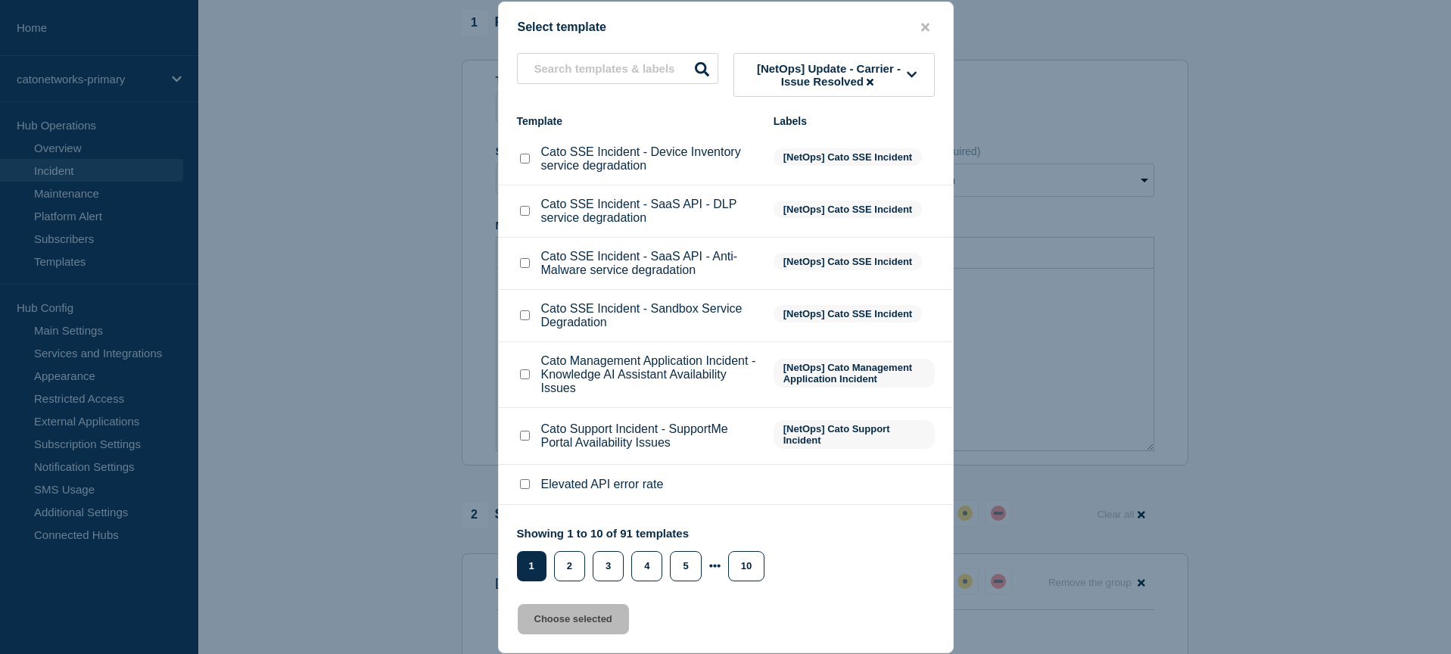
scroll to position [139, 0]
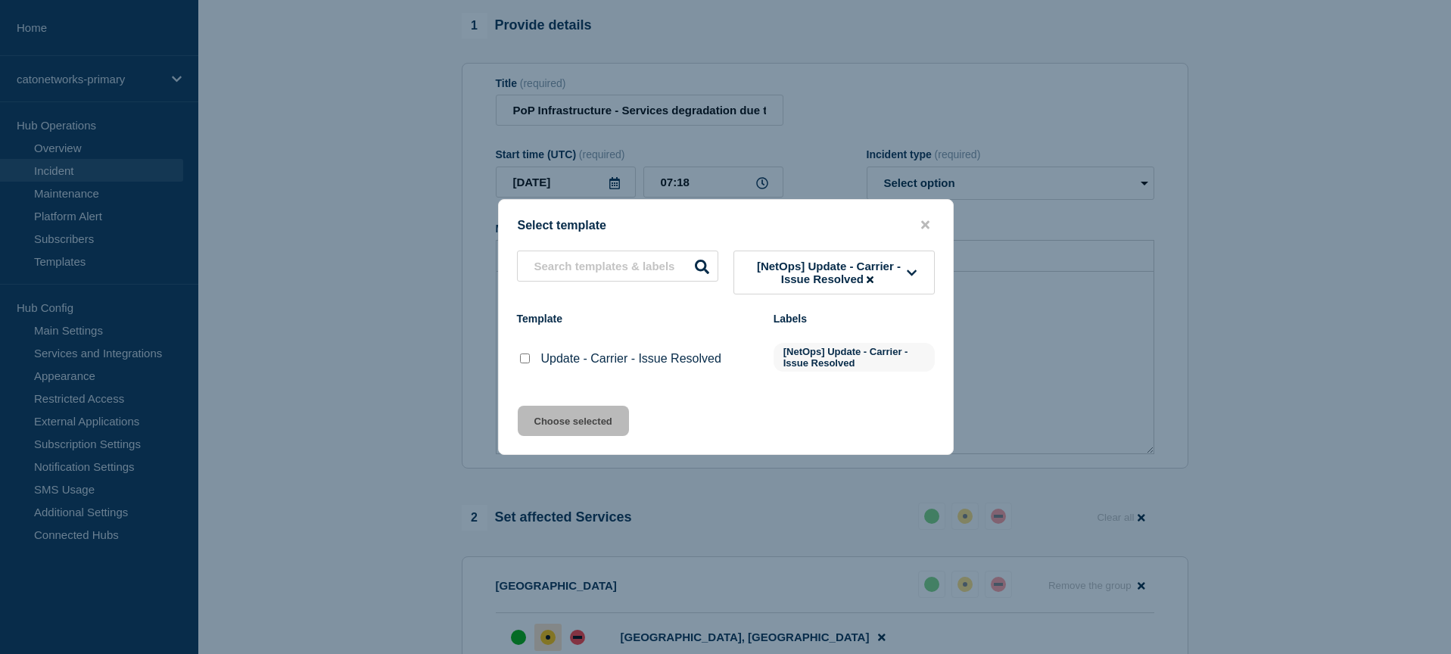
click at [521, 363] on input "Update - Carrier - Issue Resolved checkbox" at bounding box center [525, 359] width 10 height 10
checkbox input "true"
click at [549, 428] on button "Choose selected" at bounding box center [573, 421] width 111 height 30
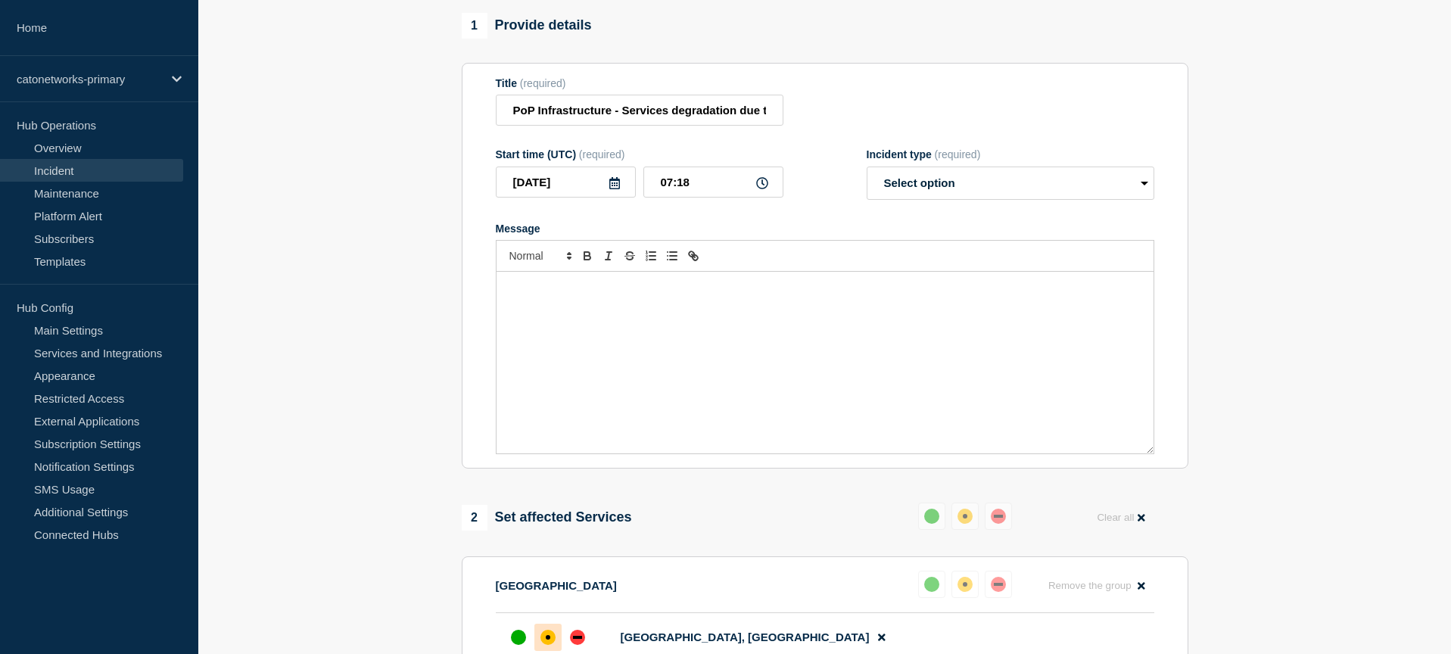
select select "resolved"
radio input "false"
radio input "true"
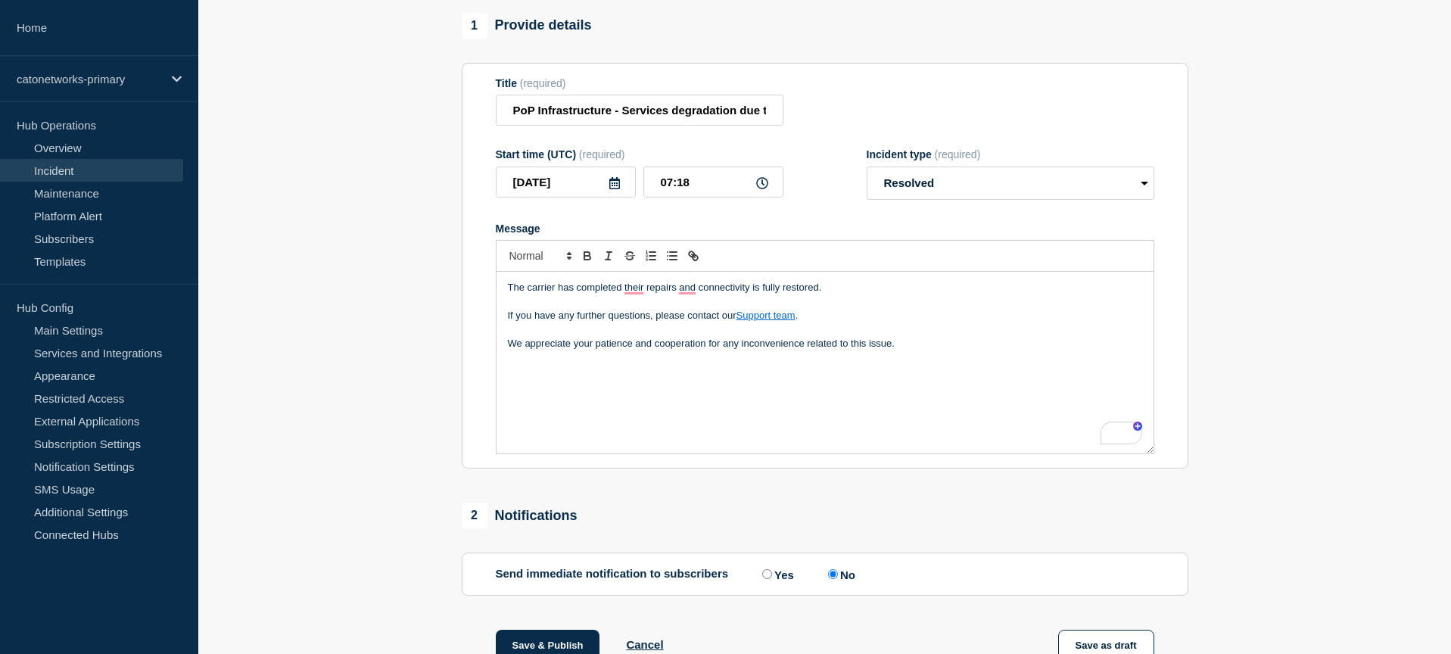
click at [957, 350] on p "We appreciate your patience and cooperation for any inconvenience related to th…" at bounding box center [825, 344] width 634 height 14
click at [684, 197] on input "07:18" at bounding box center [713, 182] width 140 height 31
click at [687, 198] on input "07:18" at bounding box center [713, 182] width 140 height 31
type input "07:00"
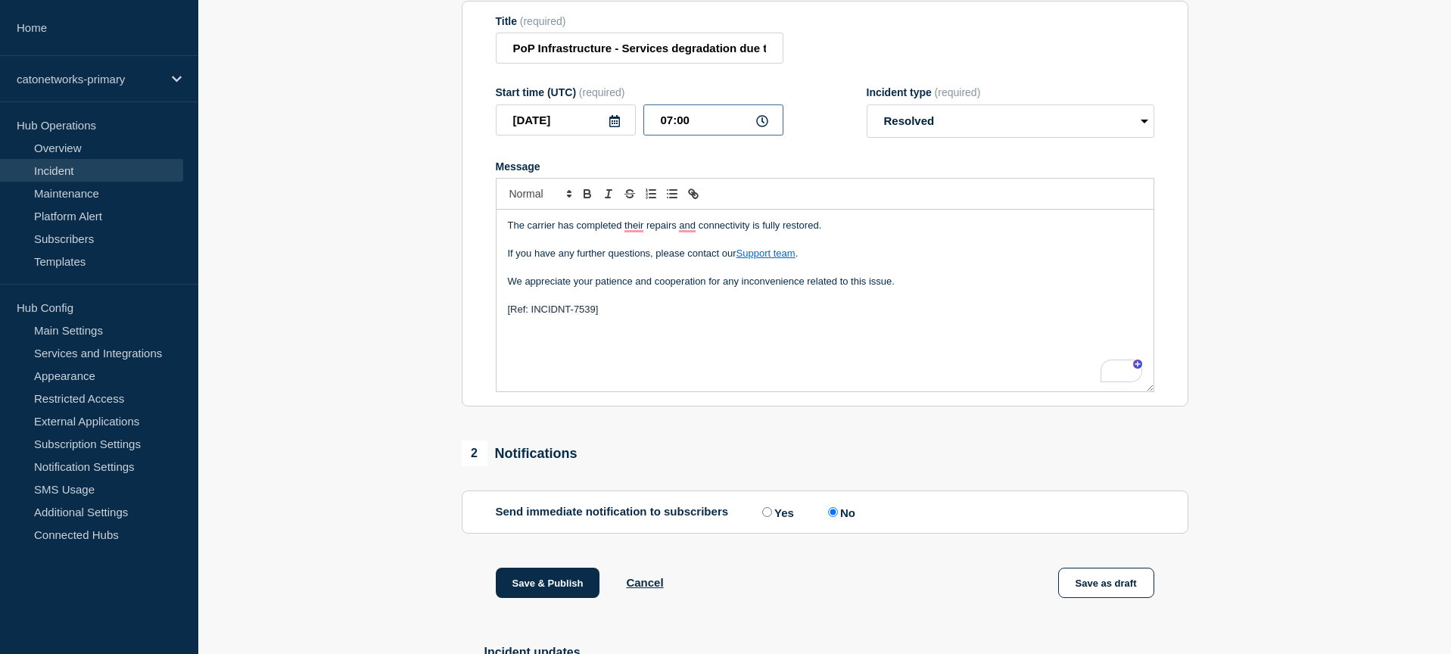
scroll to position [0, 0]
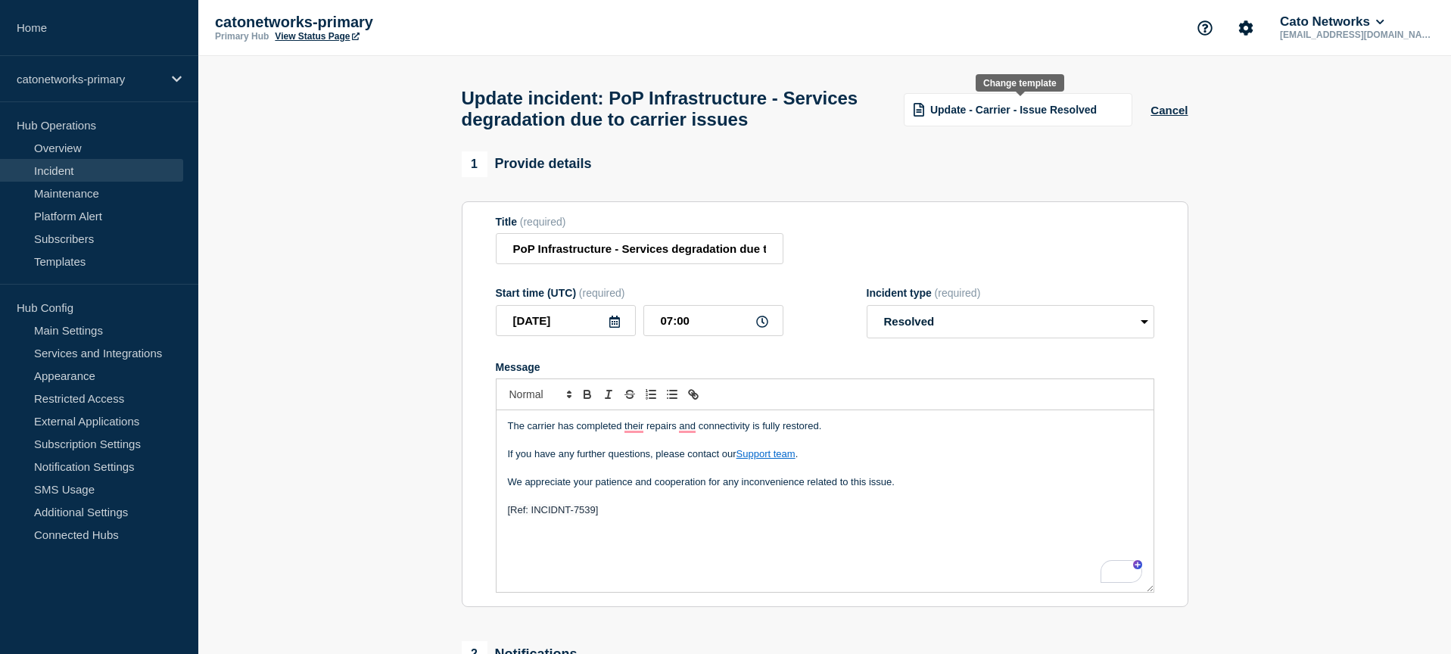
click at [1023, 111] on span "Update - Carrier - Issue Resolved" at bounding box center [1013, 110] width 167 height 12
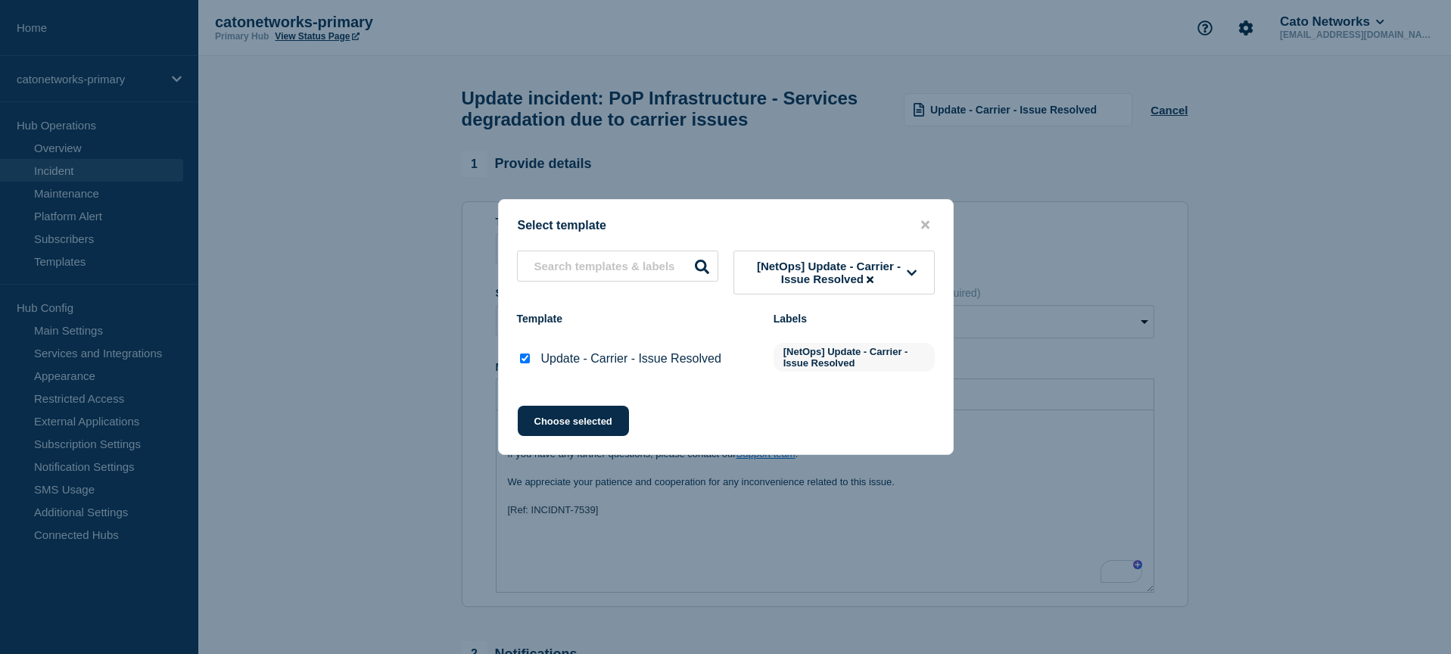
click at [834, 278] on span "[NetOps] Update - Carrier - Issue Resolved" at bounding box center [829, 273] width 157 height 26
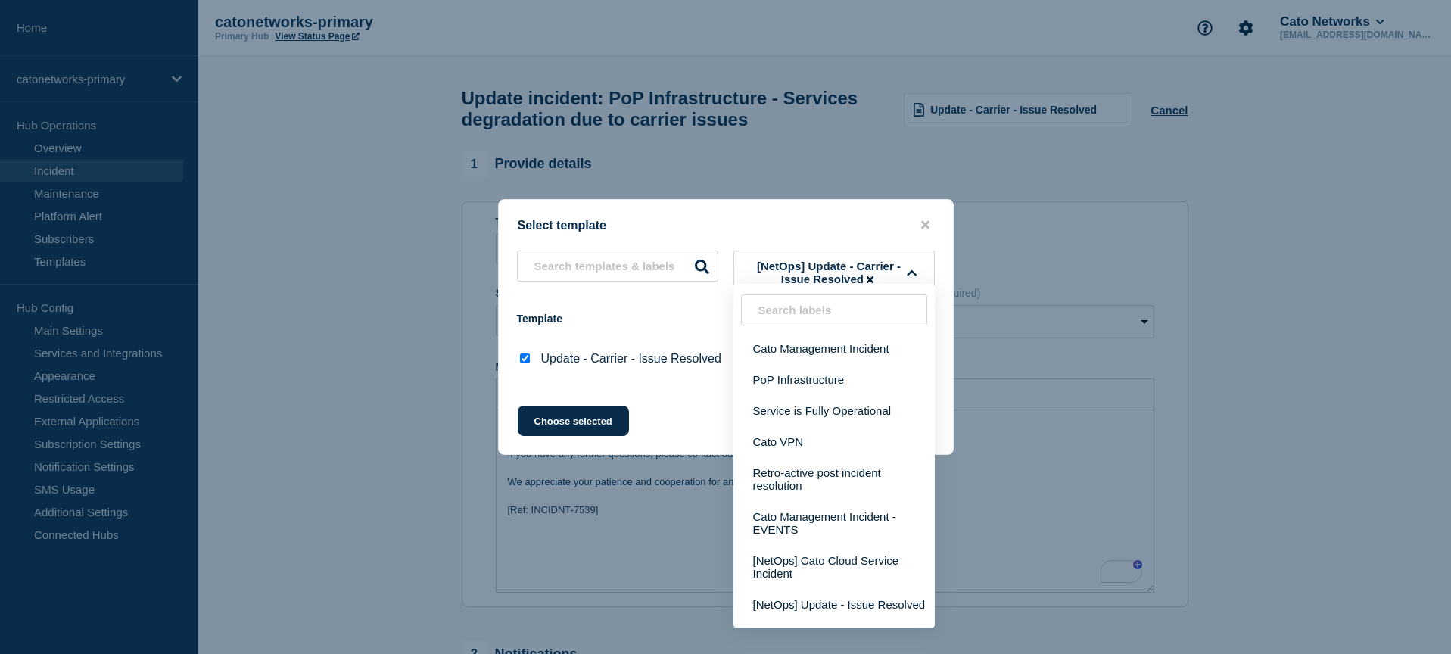
click at [836, 273] on span "[NetOps] Update - Carrier - Issue Resolved" at bounding box center [829, 273] width 157 height 26
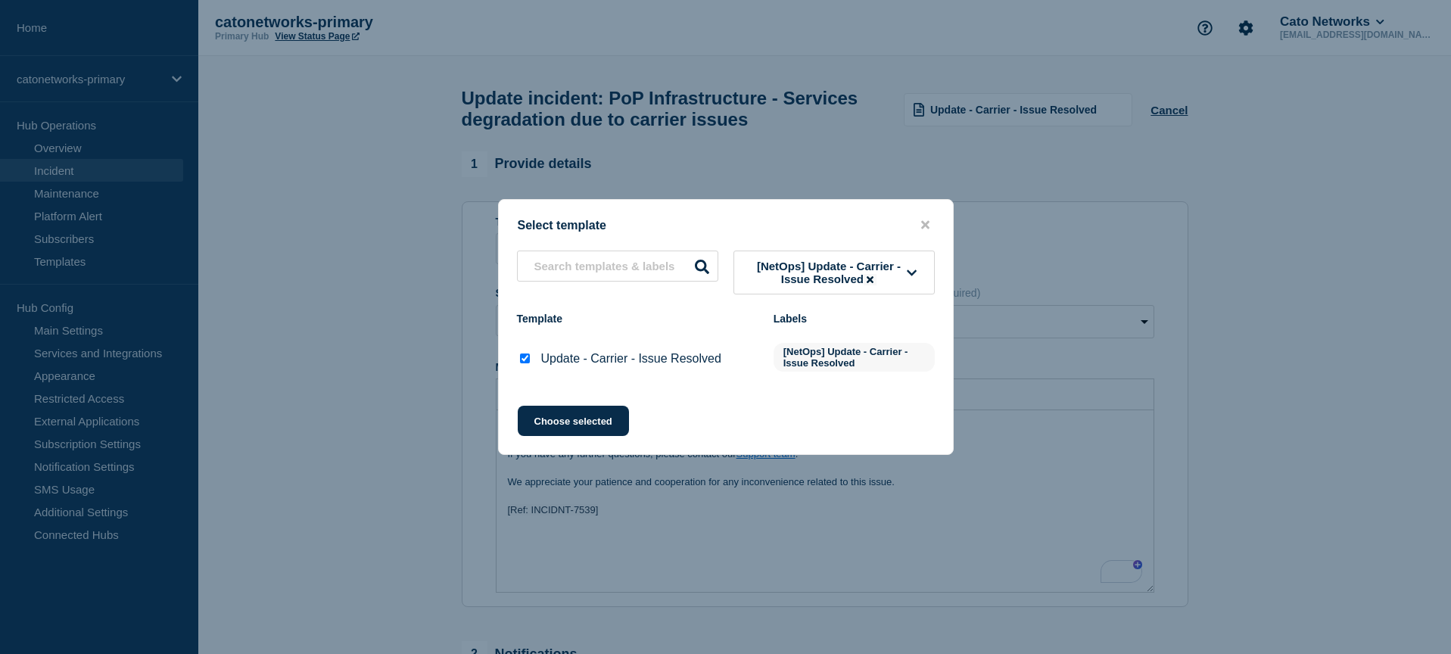
click at [869, 276] on icon at bounding box center [870, 280] width 7 height 10
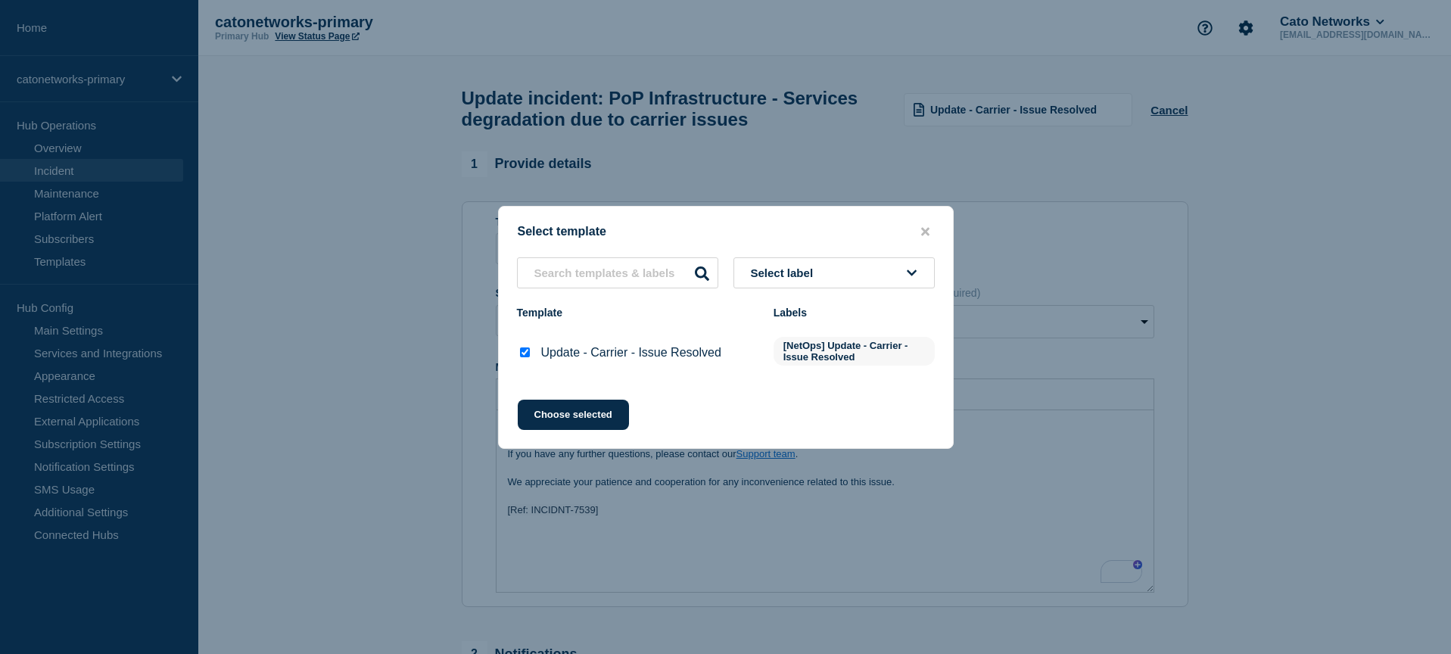
click at [816, 272] on span "Select label" at bounding box center [785, 272] width 69 height 13
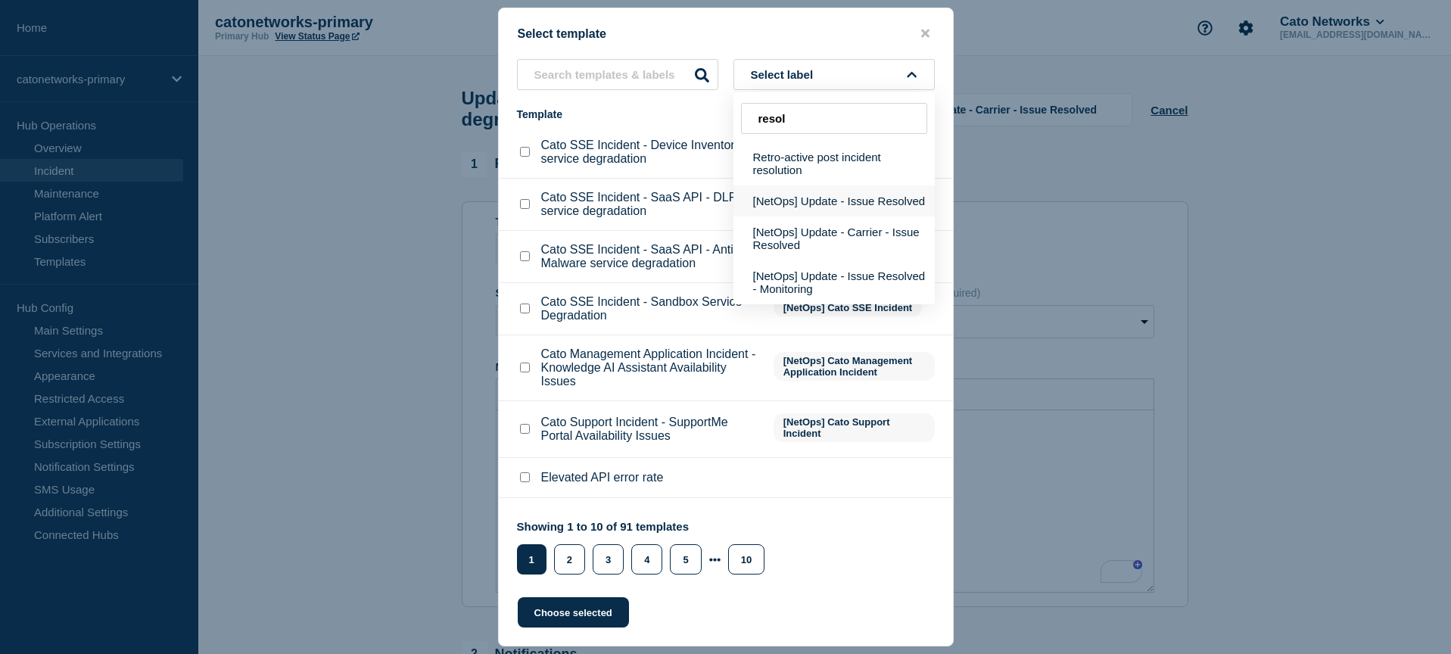
type input "resol"
click at [851, 216] on button "[NetOps] Update - Issue Resolved" at bounding box center [834, 200] width 201 height 31
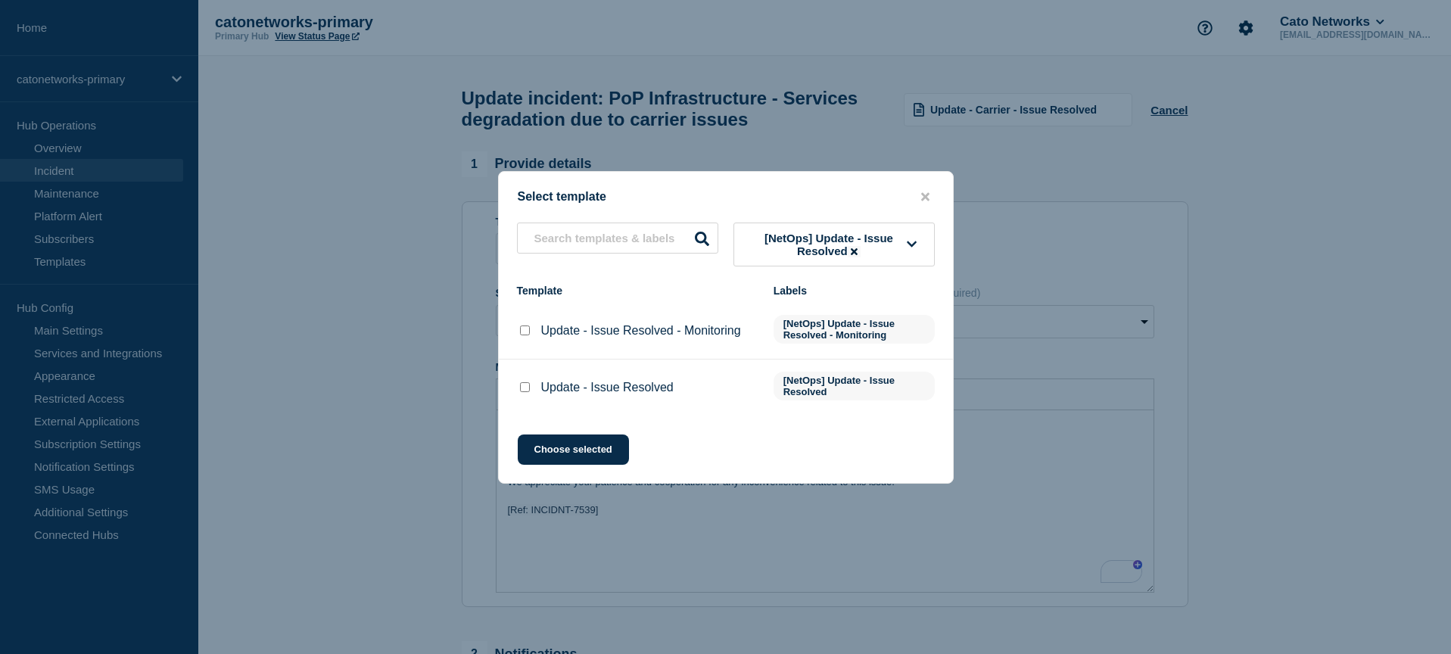
click at [527, 392] on input "Update - Issue Resolved checkbox" at bounding box center [525, 387] width 10 height 10
checkbox input "true"
click at [558, 455] on button "Choose selected" at bounding box center [573, 450] width 111 height 30
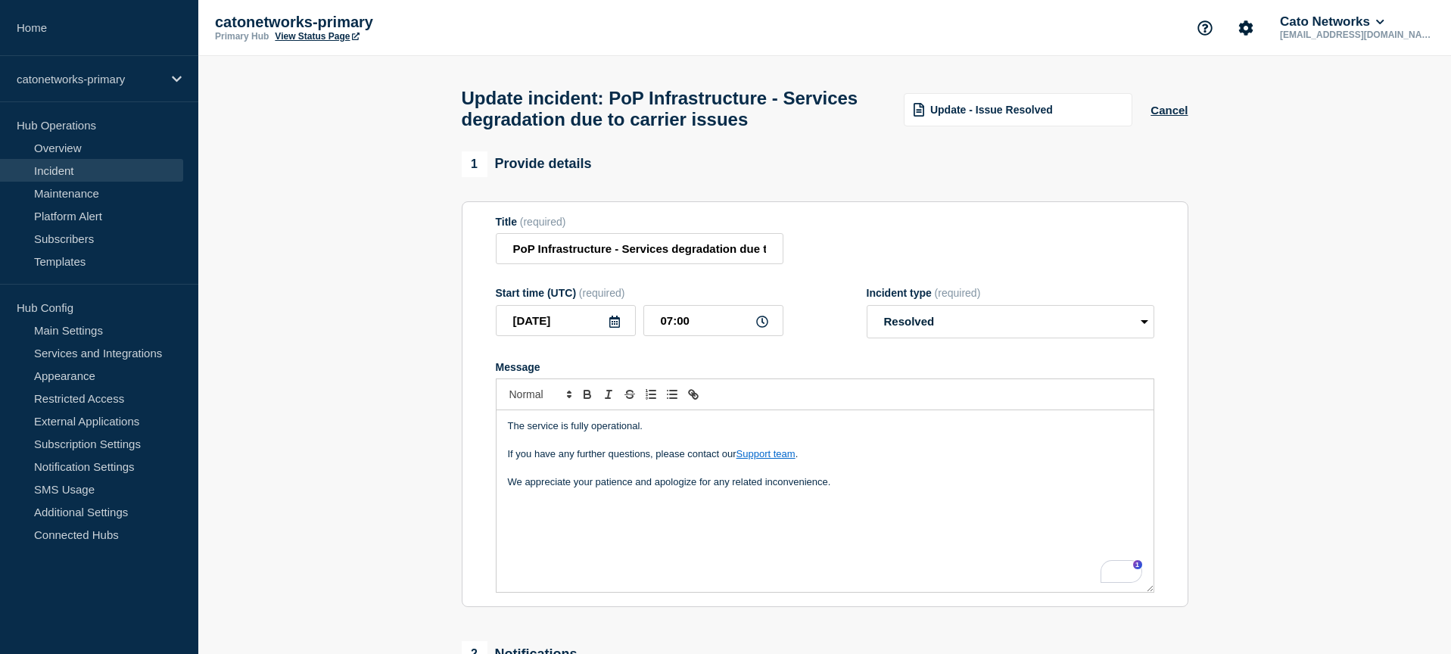
click at [900, 489] on p "We appreciate your patience and apologize for any related inconvenience." at bounding box center [825, 482] width 634 height 14
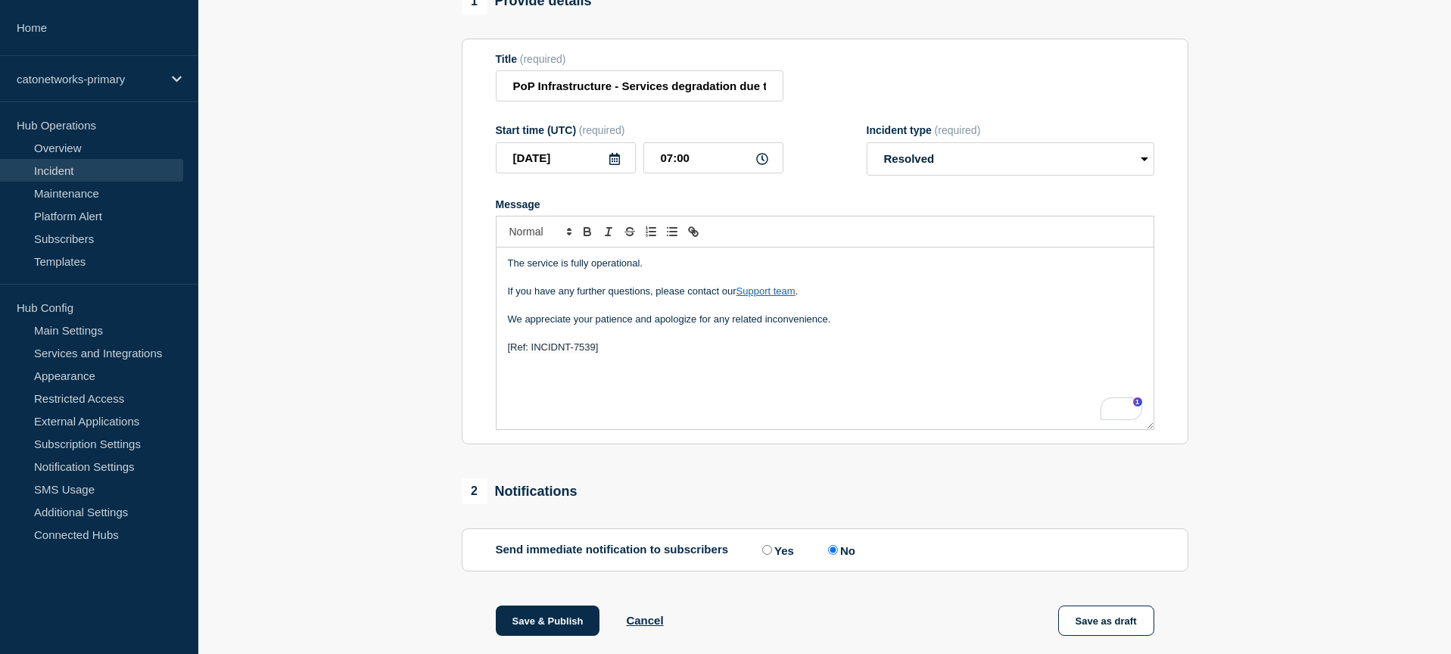
scroll to position [245, 0]
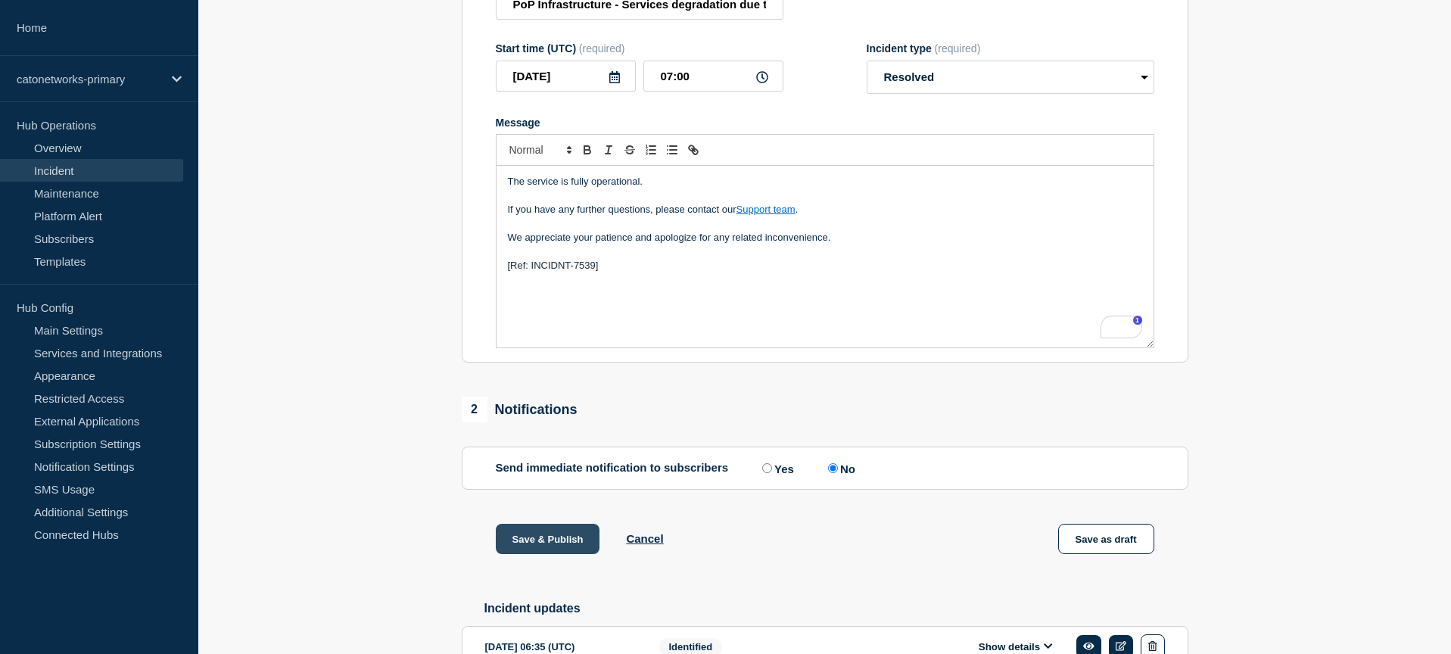
click at [560, 554] on button "Save & Publish" at bounding box center [548, 539] width 104 height 30
